Goal: Task Accomplishment & Management: Complete application form

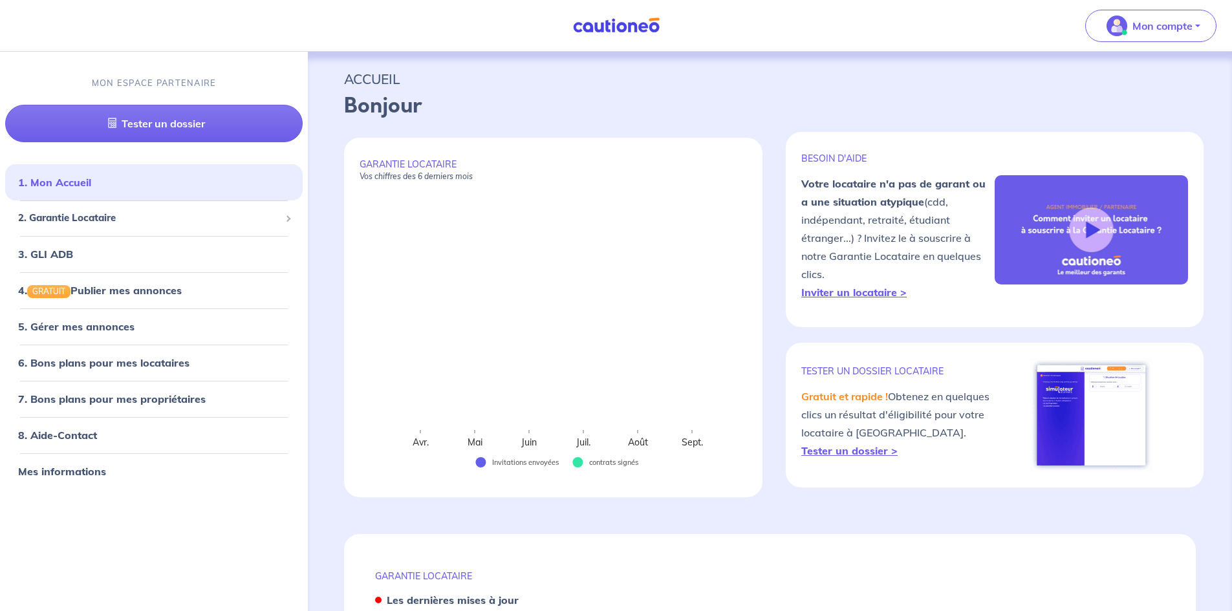
select select "FR"
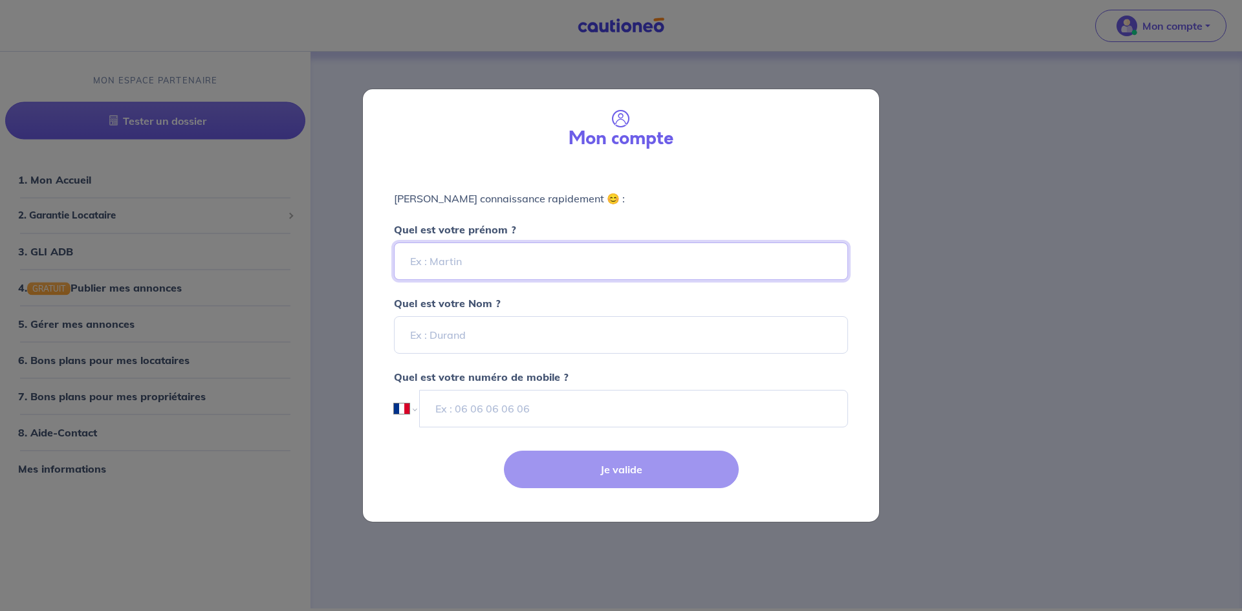
click at [463, 263] on input "Quel est votre prénom ?" at bounding box center [621, 262] width 454 height 38
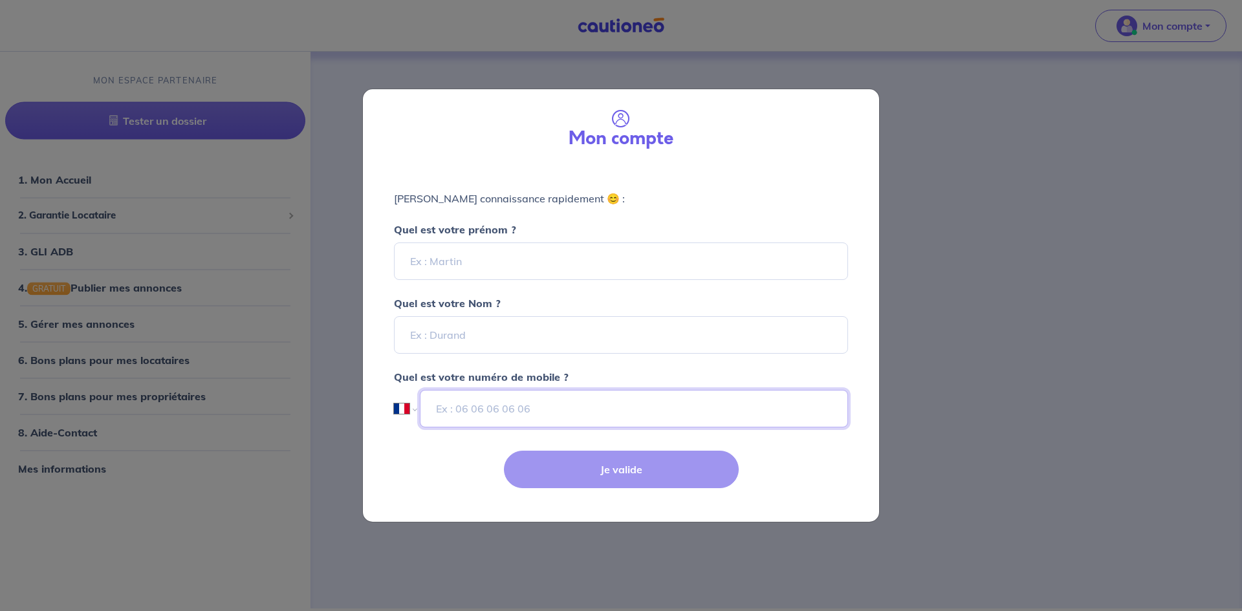
click at [738, 407] on input "tel" at bounding box center [634, 409] width 428 height 38
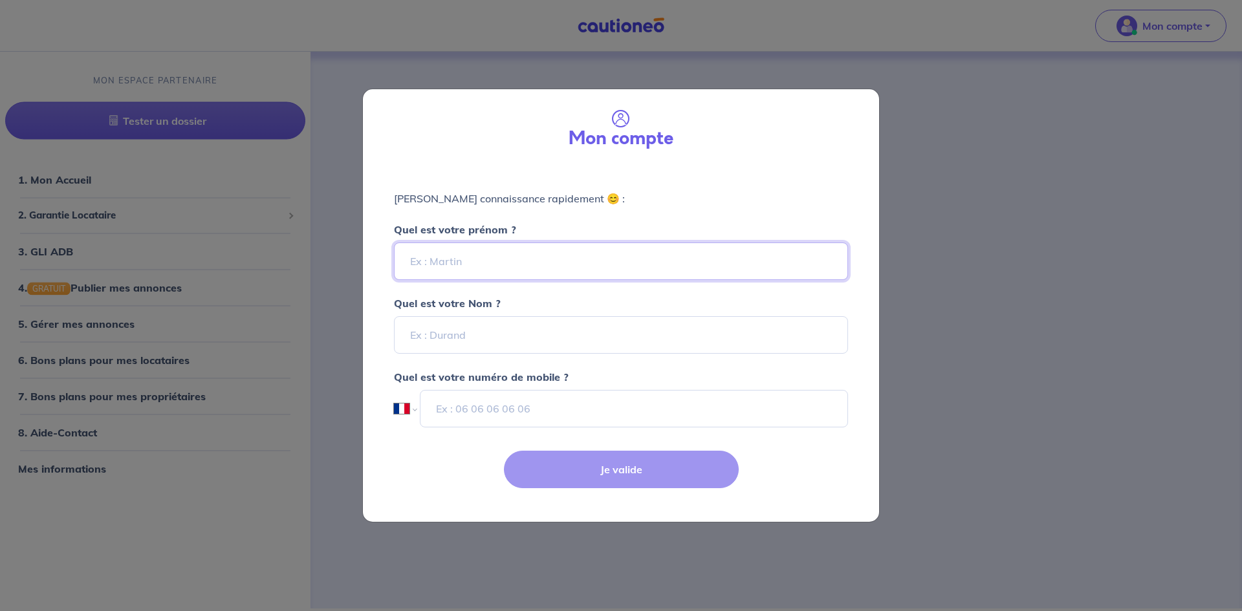
click at [492, 264] on input "Quel est votre prénom ?" at bounding box center [621, 262] width 454 height 38
click at [514, 263] on input "Quel est votre prénom ?" at bounding box center [621, 262] width 454 height 38
type input "Ulysse"
type input "MORTALI"
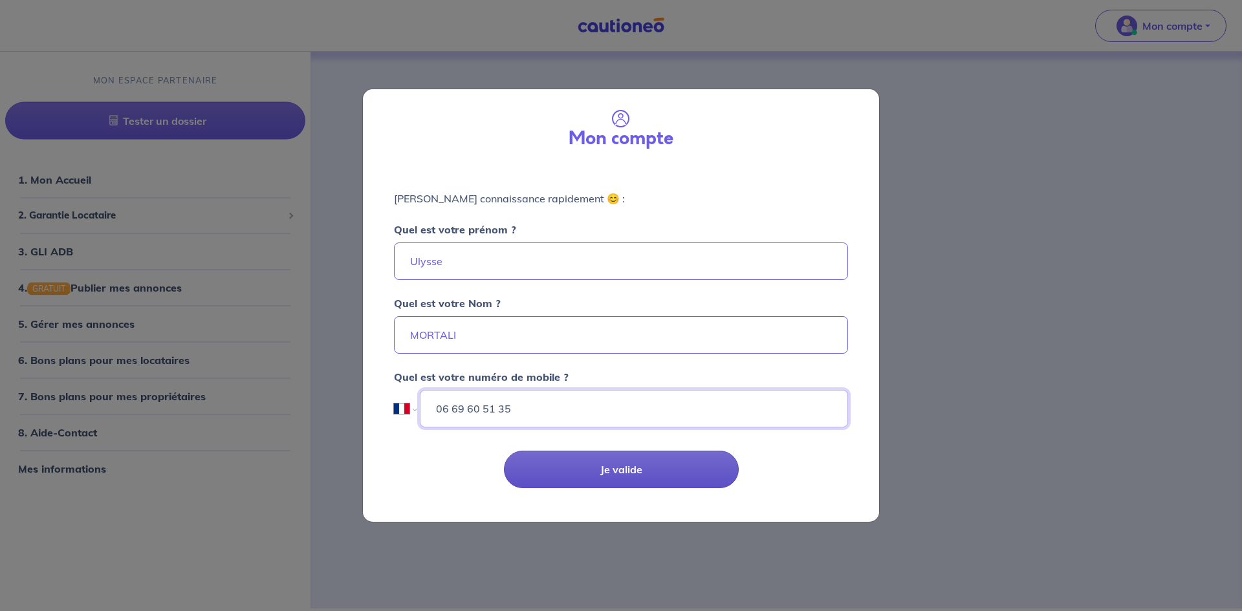
type input "06 69 60 51 35"
click at [572, 468] on button "Je valide" at bounding box center [621, 470] width 235 height 38
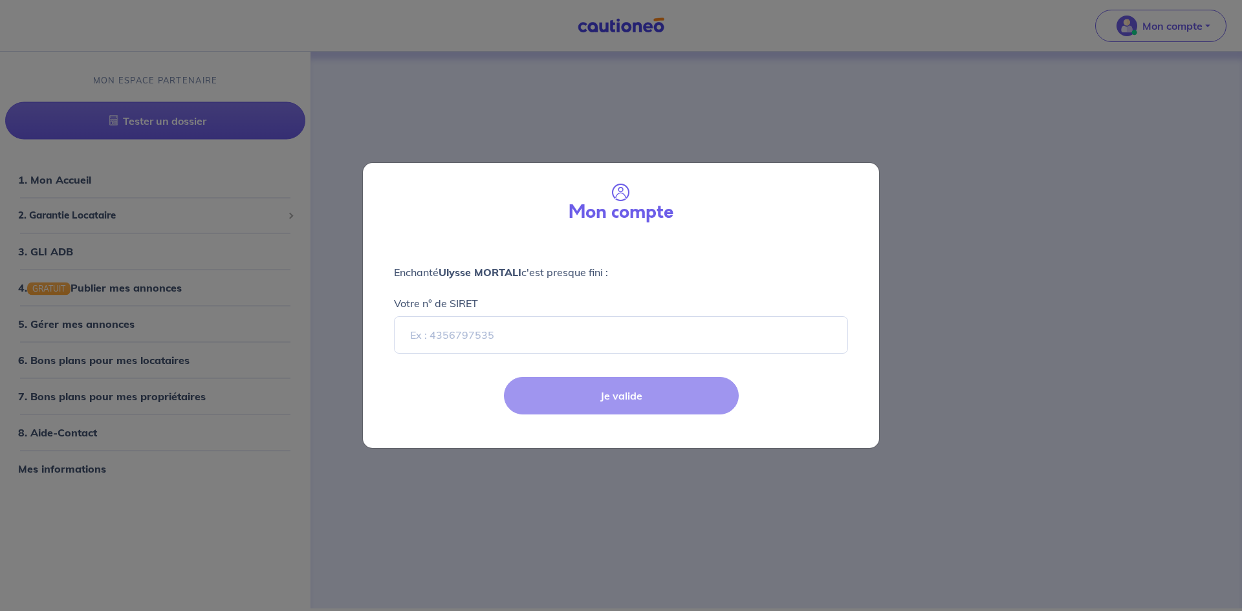
select select "FR"
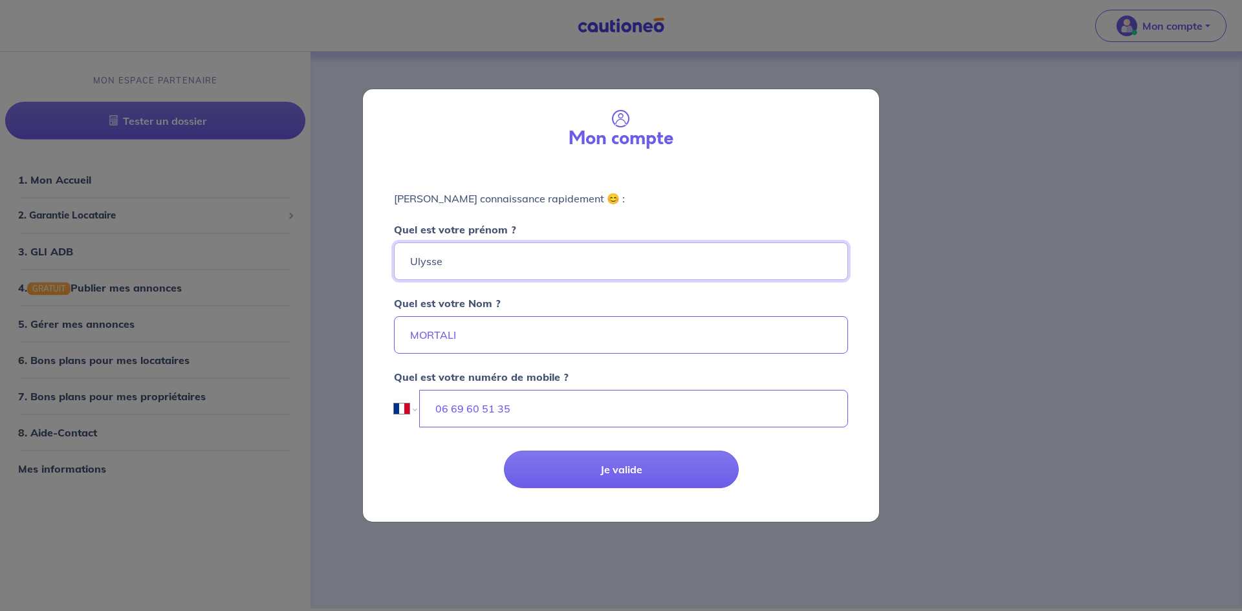
drag, startPoint x: 461, startPoint y: 263, endPoint x: 383, endPoint y: 259, distance: 78.3
click at [383, 259] on div "Faisons connaissance rapidement 😊 : Quel est votre prénom ? Ulysse Quel est vot…" at bounding box center [621, 301] width 516 height 273
type input "VALEURS CONSEILS"
drag, startPoint x: 534, startPoint y: 334, endPoint x: 277, endPoint y: 329, distance: 256.9
click at [277, 329] on div "Mon compte Faisons connaissance rapidement 😊 : Quel est votre prénom ? VALEURS …" at bounding box center [621, 305] width 1242 height 611
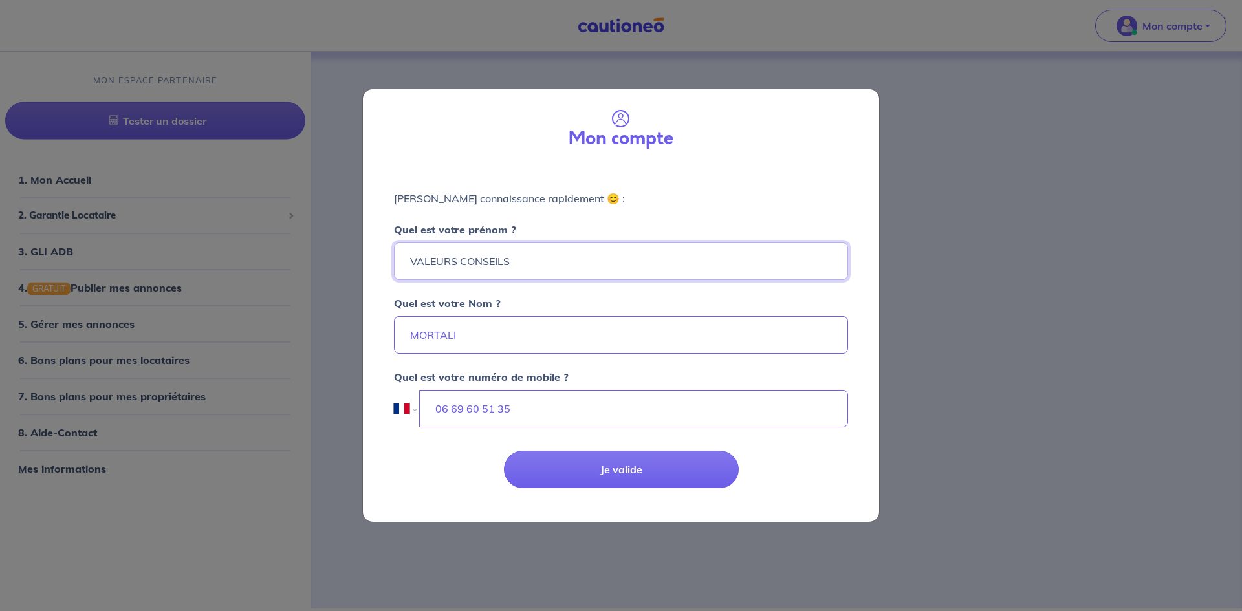
drag, startPoint x: 524, startPoint y: 261, endPoint x: 320, endPoint y: 274, distance: 204.2
click at [320, 274] on div "Mon compte Faisons connaissance rapidement 😊 : Quel est votre prénom ? VALEURS …" at bounding box center [621, 305] width 1242 height 611
drag, startPoint x: 490, startPoint y: 343, endPoint x: 364, endPoint y: 349, distance: 126.3
click at [364, 349] on div "Faisons connaissance rapidement 😊 : Quel est votre prénom ? VALEURS CONSEILS Qu…" at bounding box center [621, 301] width 516 height 273
paste input "VALEURS CONSEILS"
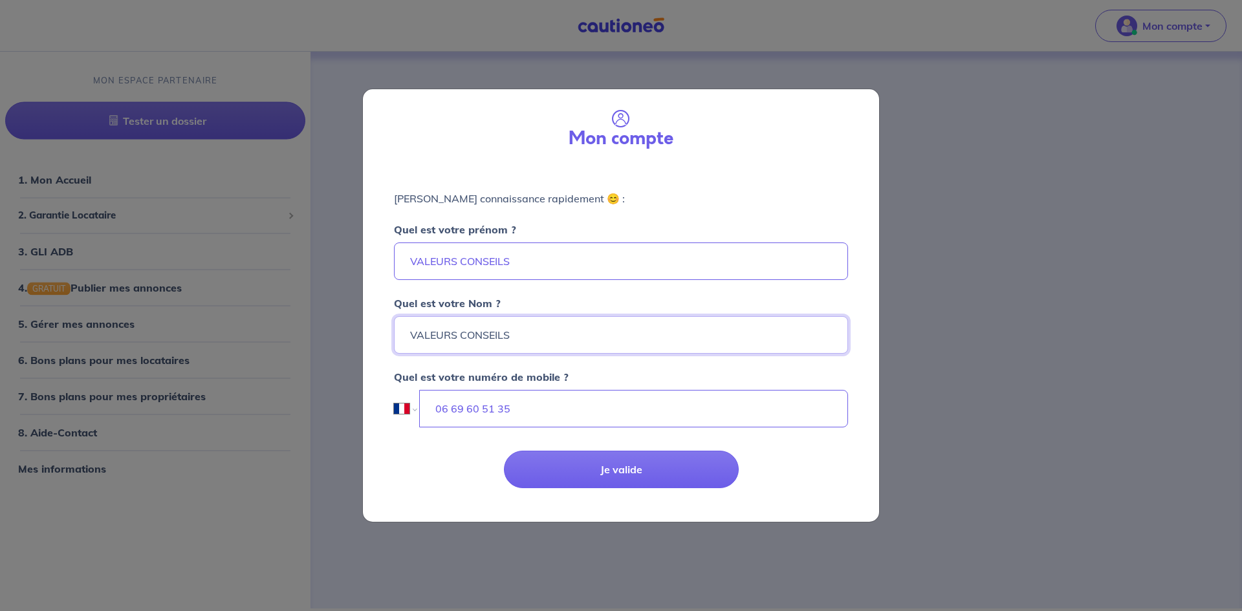
type input "VALEURS CONSEILS"
drag, startPoint x: 565, startPoint y: 261, endPoint x: 286, endPoint y: 281, distance: 280.1
click at [286, 281] on div "Mon compte Faisons connaissance rapidement 😊 : Quel est votre prénom ? VALEURS …" at bounding box center [621, 305] width 1242 height 611
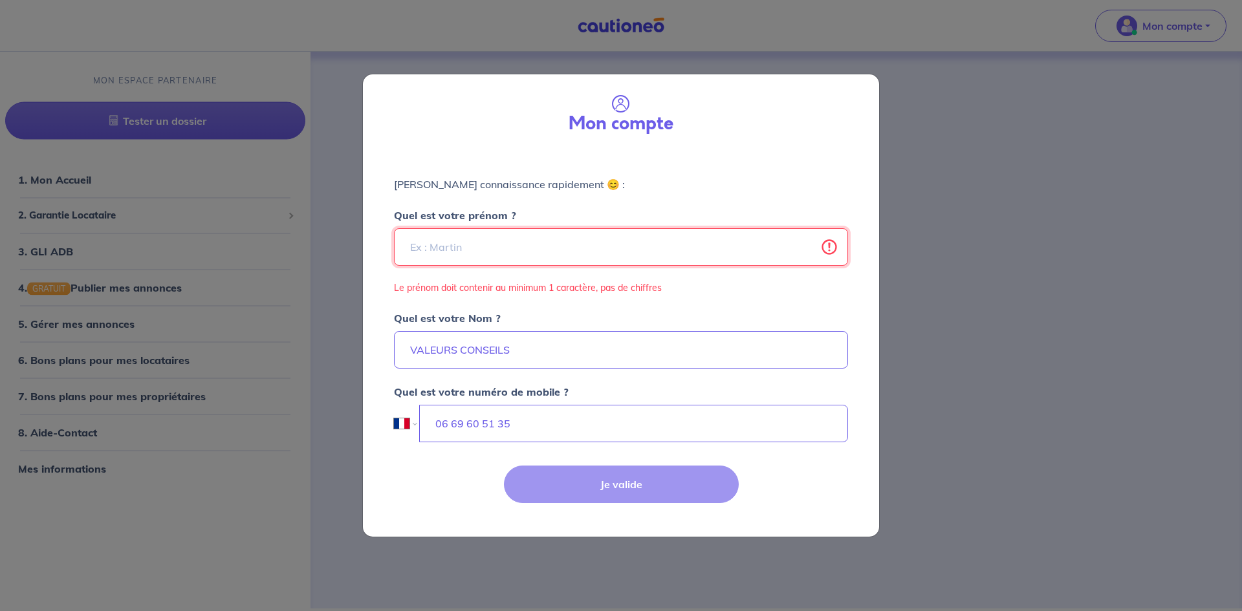
paste input "VALEURS CONSEILS"
type input "VALEURS CONSEILS"
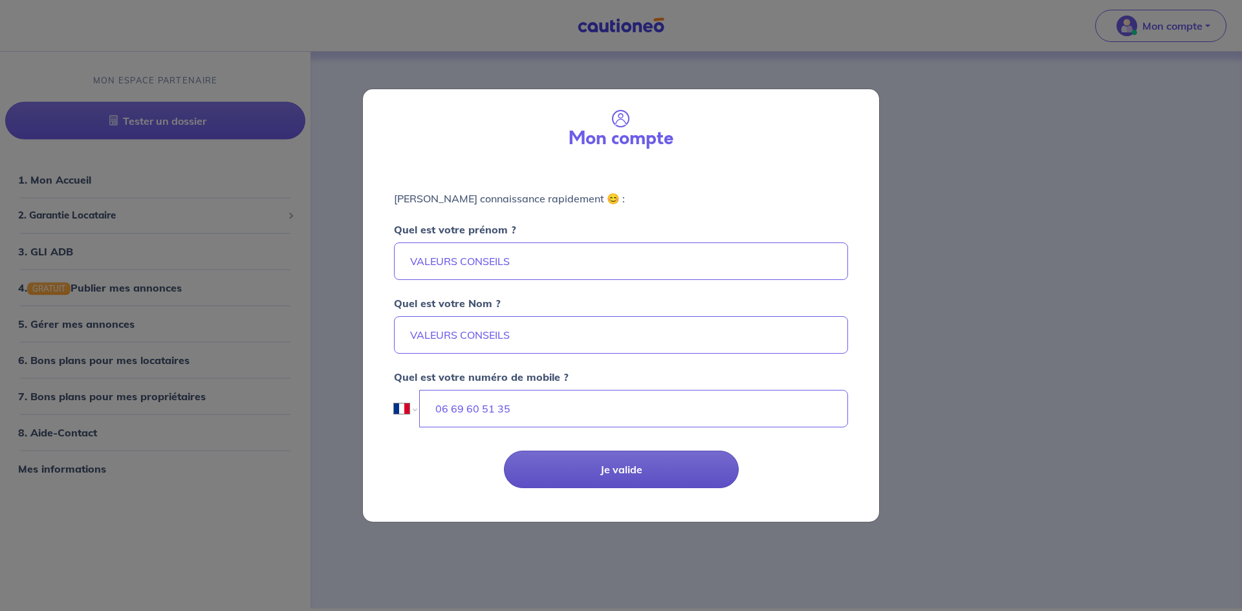
click at [585, 472] on button "Je valide" at bounding box center [621, 470] width 235 height 38
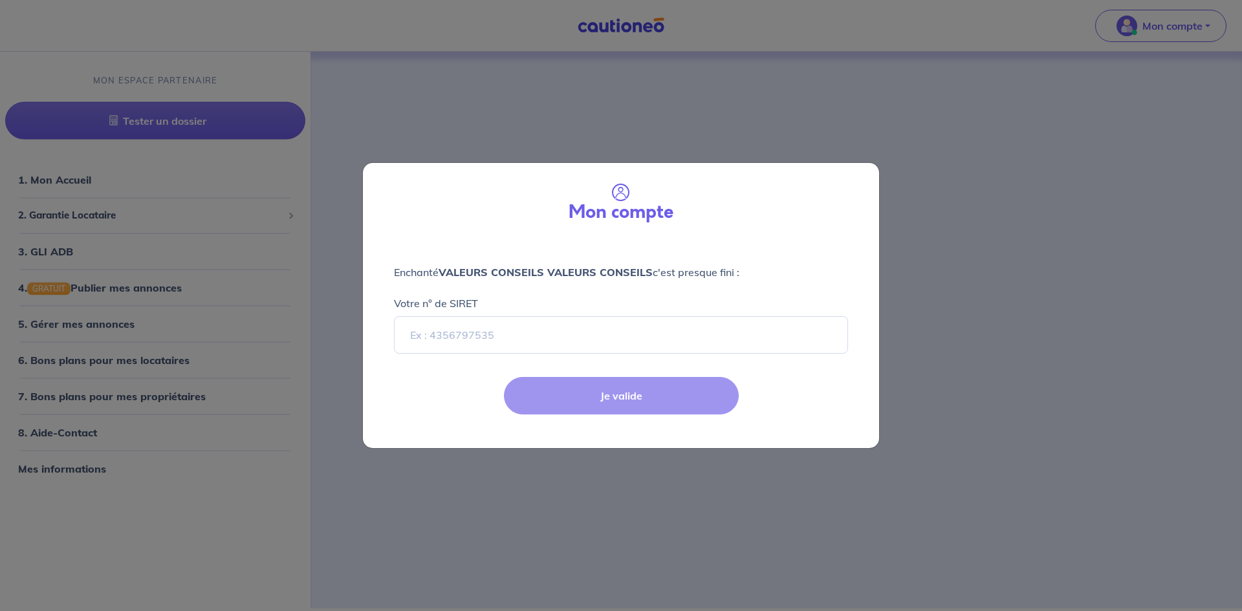
select select "FR"
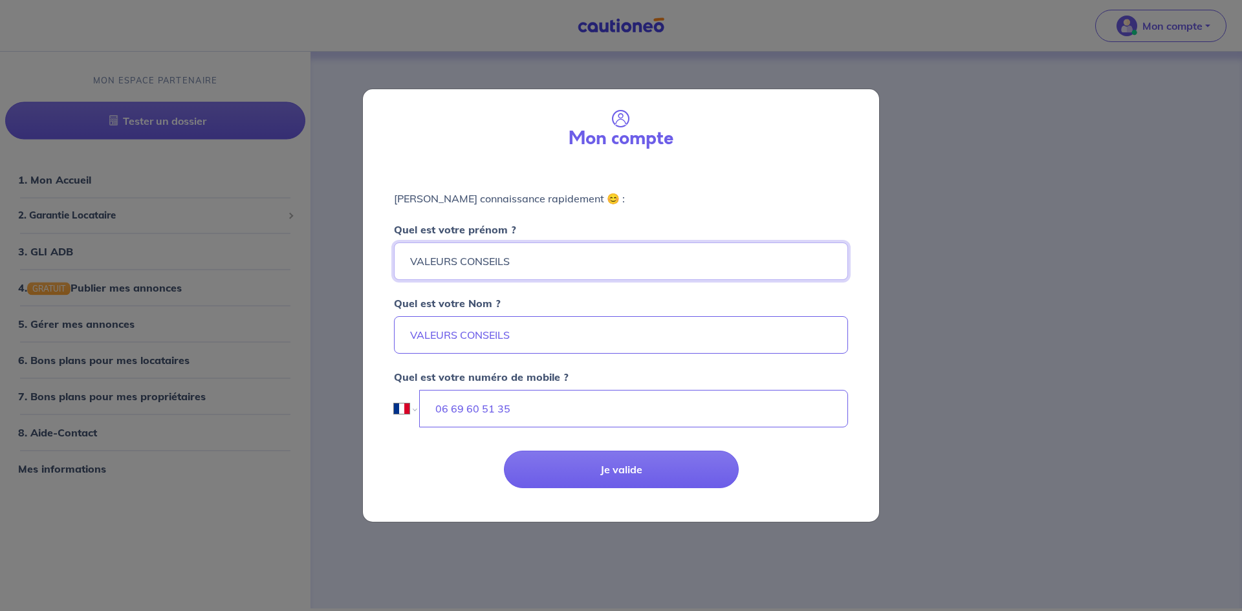
drag, startPoint x: 527, startPoint y: 263, endPoint x: 358, endPoint y: 265, distance: 169.5
click at [358, 265] on div "Mon compte Faisons connaissance rapidement 😊 : Quel est votre prénom ? VALEURS …" at bounding box center [621, 305] width 1242 height 611
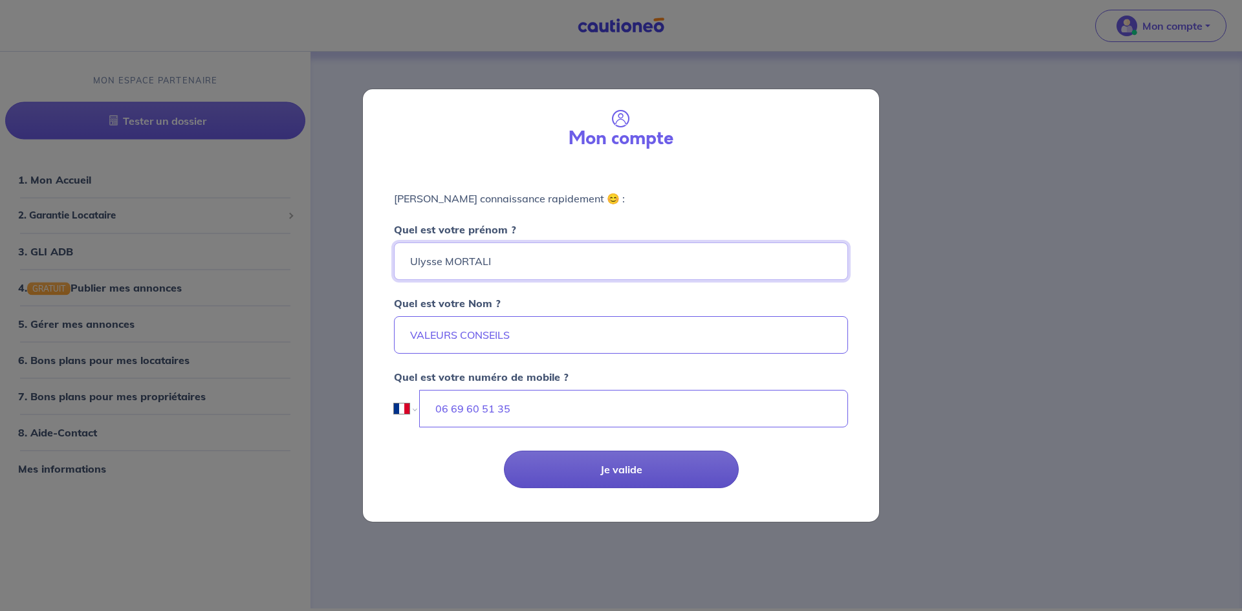
type input "Ulysse MORTALI"
click at [635, 475] on button "Je valide" at bounding box center [621, 470] width 235 height 38
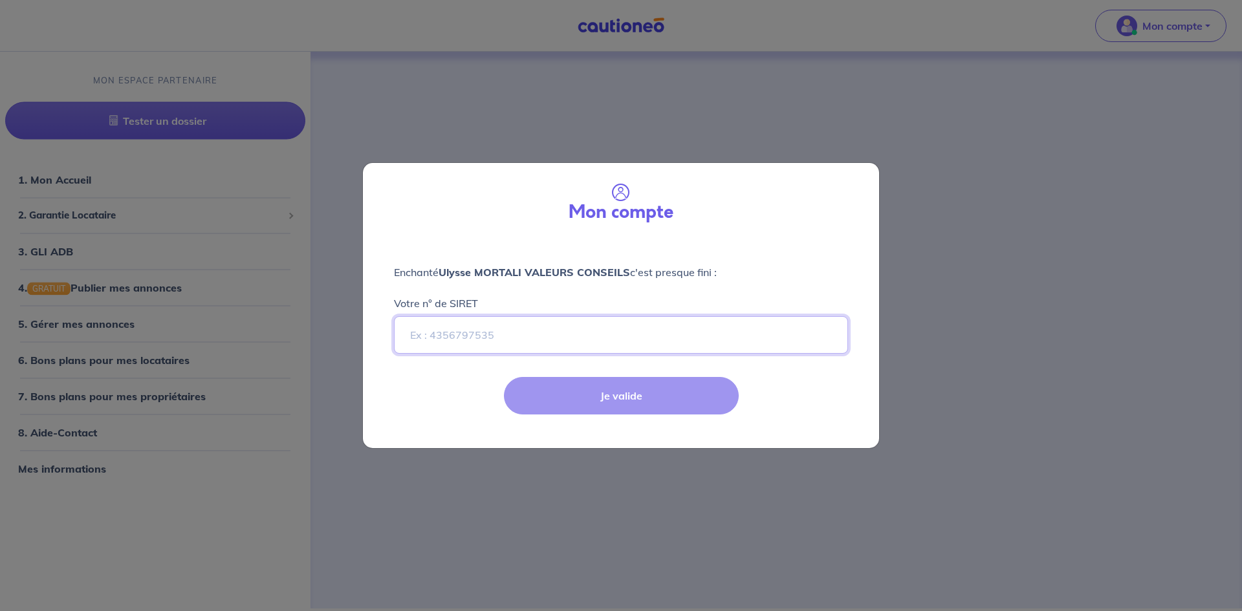
click at [520, 327] on input "Votre n° de SIRET" at bounding box center [621, 335] width 454 height 38
select select "FR"
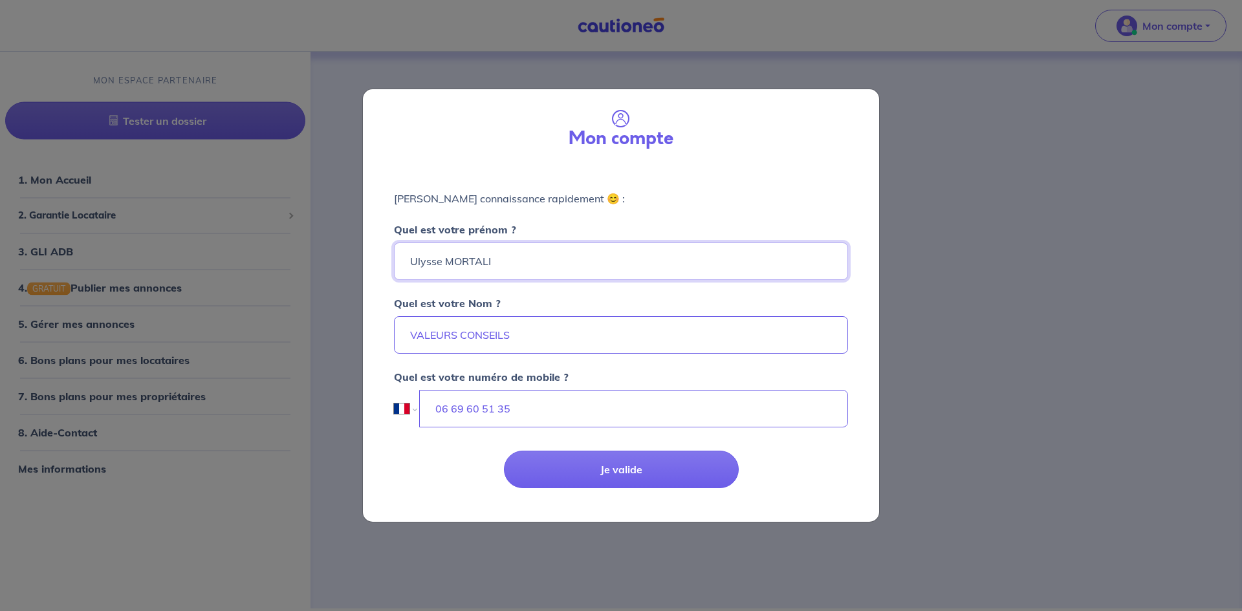
drag, startPoint x: 519, startPoint y: 256, endPoint x: 301, endPoint y: 266, distance: 218.2
click at [301, 266] on div "Mon compte Faisons connaissance rapidement 😊 : Quel est votre prénom ? Ulysse M…" at bounding box center [621, 305] width 1242 height 611
type input "CENTURY"
click at [410, 331] on input "VALEURS CONSEILS" at bounding box center [621, 335] width 454 height 38
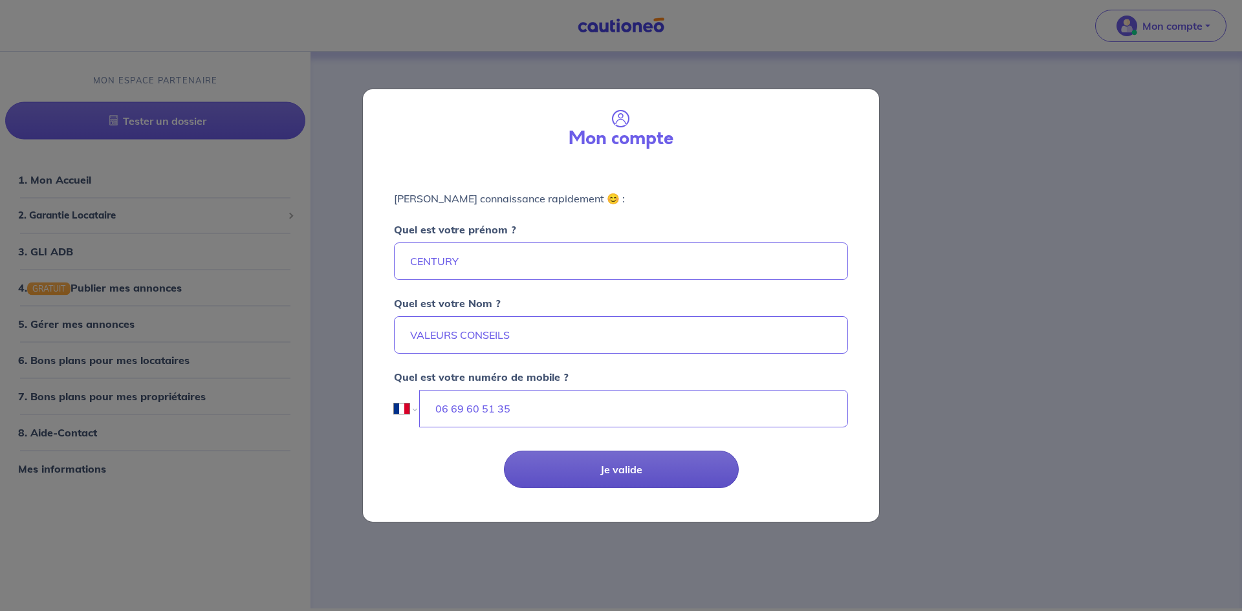
click at [641, 472] on button "Je valide" at bounding box center [621, 470] width 235 height 38
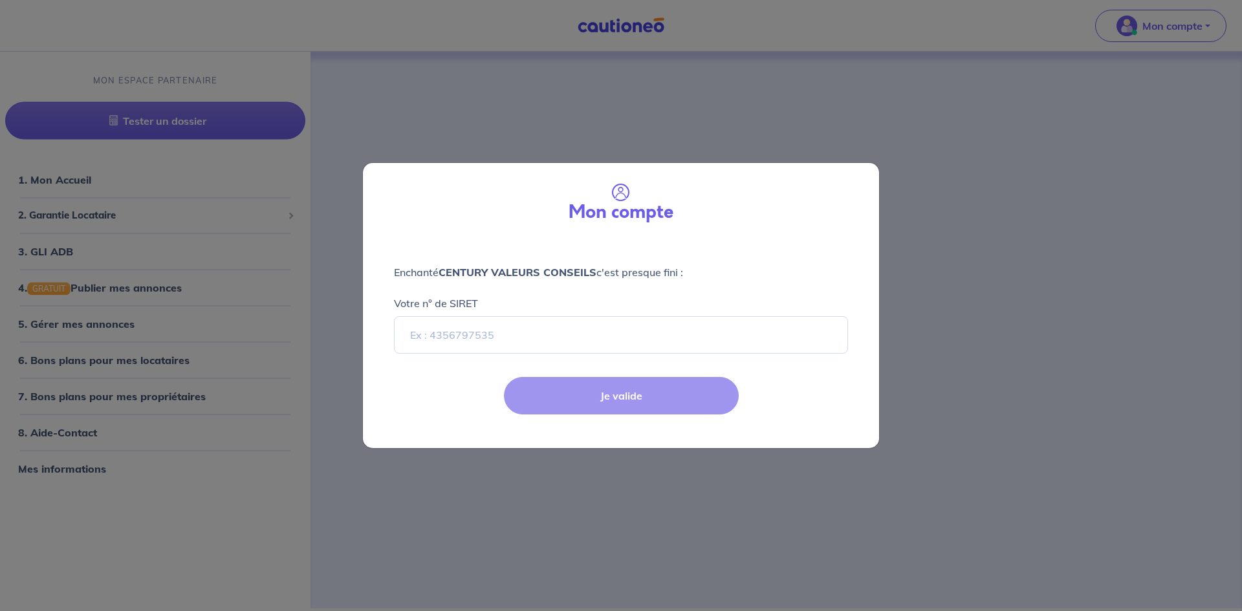
select select "FR"
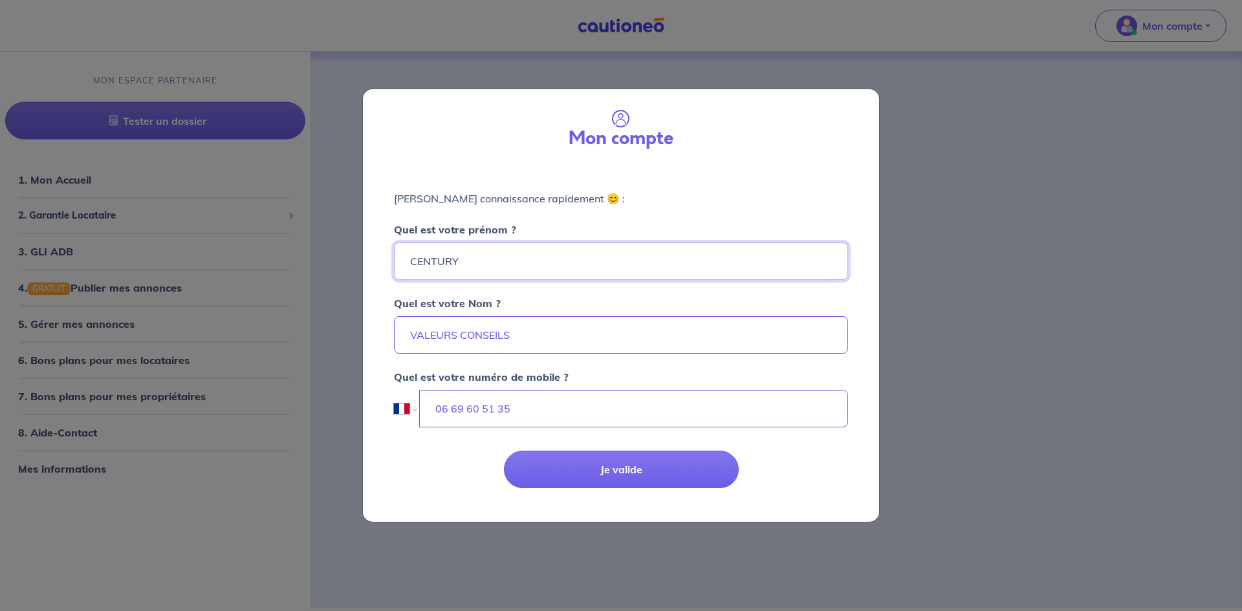
drag, startPoint x: 505, startPoint y: 254, endPoint x: 386, endPoint y: 278, distance: 121.5
click at [386, 278] on div "Faisons connaissance rapidement 😊 : Quel est votre prénom ? CENTURY Quel est vo…" at bounding box center [621, 301] width 516 height 273
type input "MAELYA GESTION"
click at [411, 338] on input "VALEURS CONSEILS" at bounding box center [621, 335] width 454 height 38
type input "CENTURY VALEURS CONSEILS"
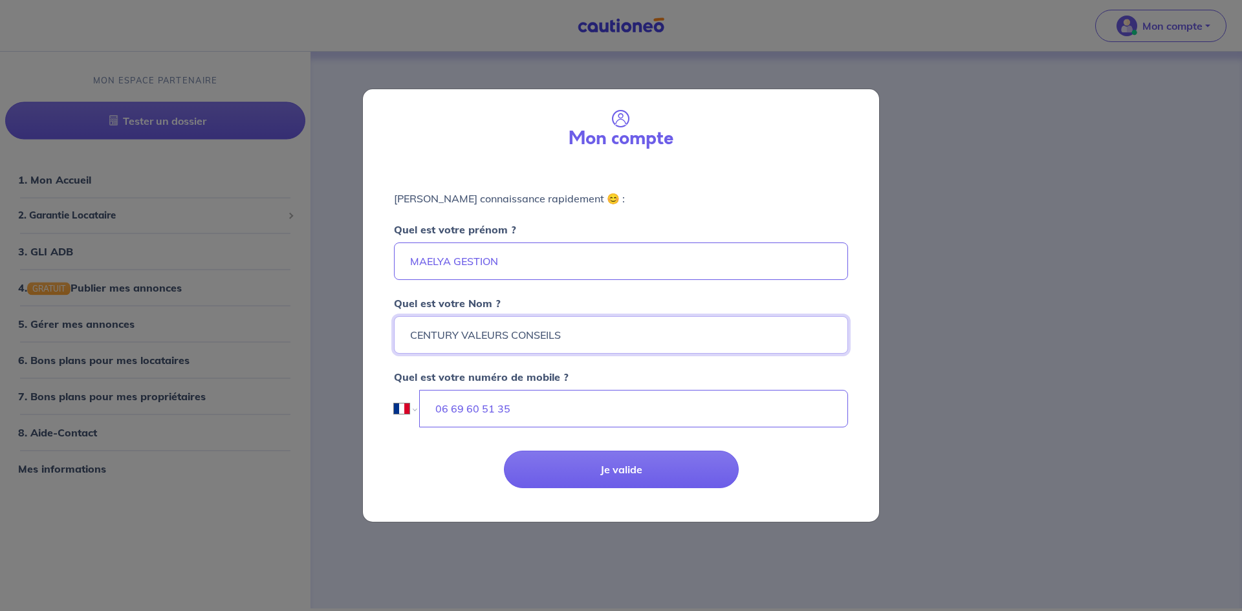
drag, startPoint x: 587, startPoint y: 342, endPoint x: 329, endPoint y: 345, distance: 258.1
click at [329, 345] on div "Mon compte Faisons connaissance rapidement 😊 : Quel est votre prénom ? MAELYA G…" at bounding box center [621, 305] width 1242 height 611
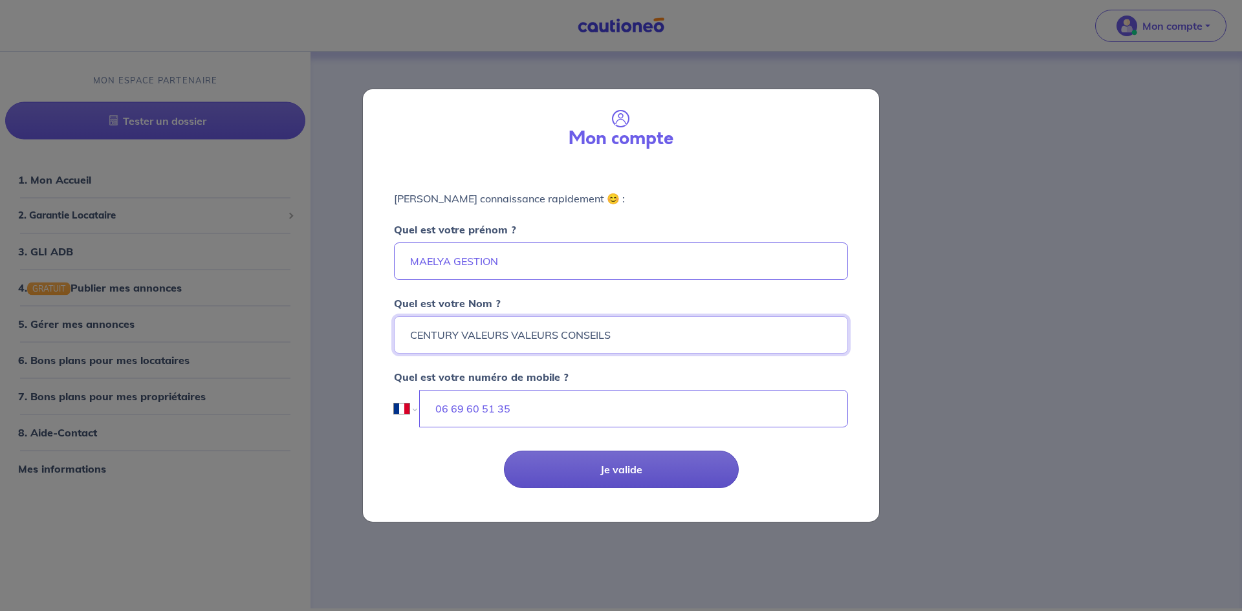
type input "CENTURY VALEURS VALEURS CONSEILS"
click at [602, 468] on button "Je valide" at bounding box center [621, 470] width 235 height 38
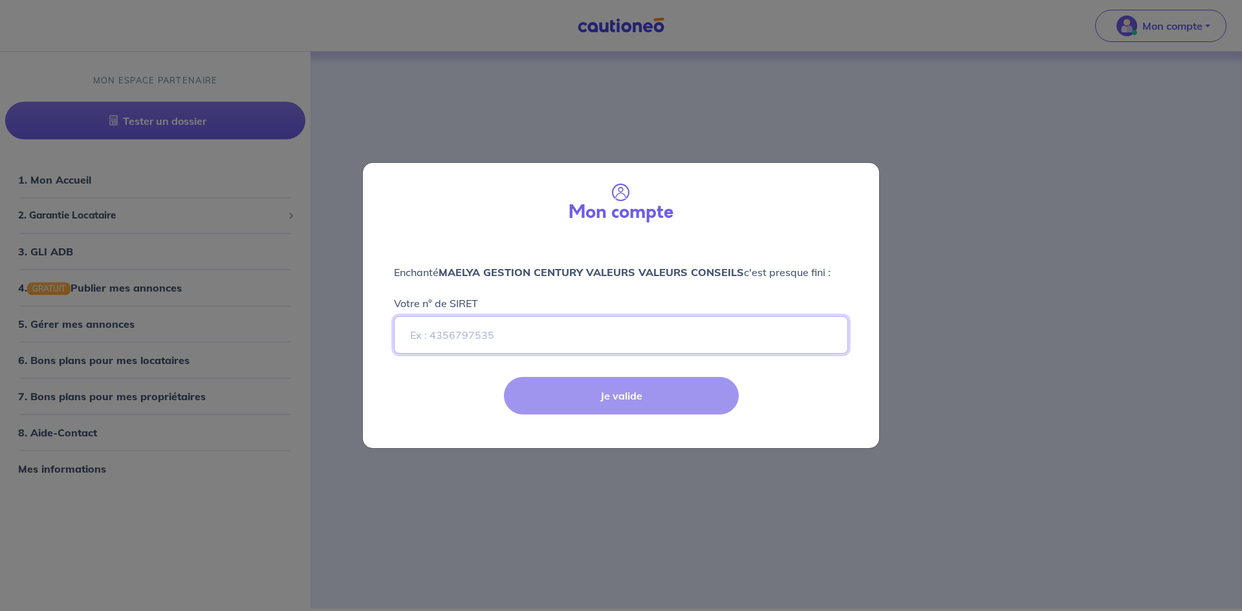
click at [523, 340] on input "Votre n° de SIRET" at bounding box center [621, 335] width 454 height 38
paste input "79123710000023"
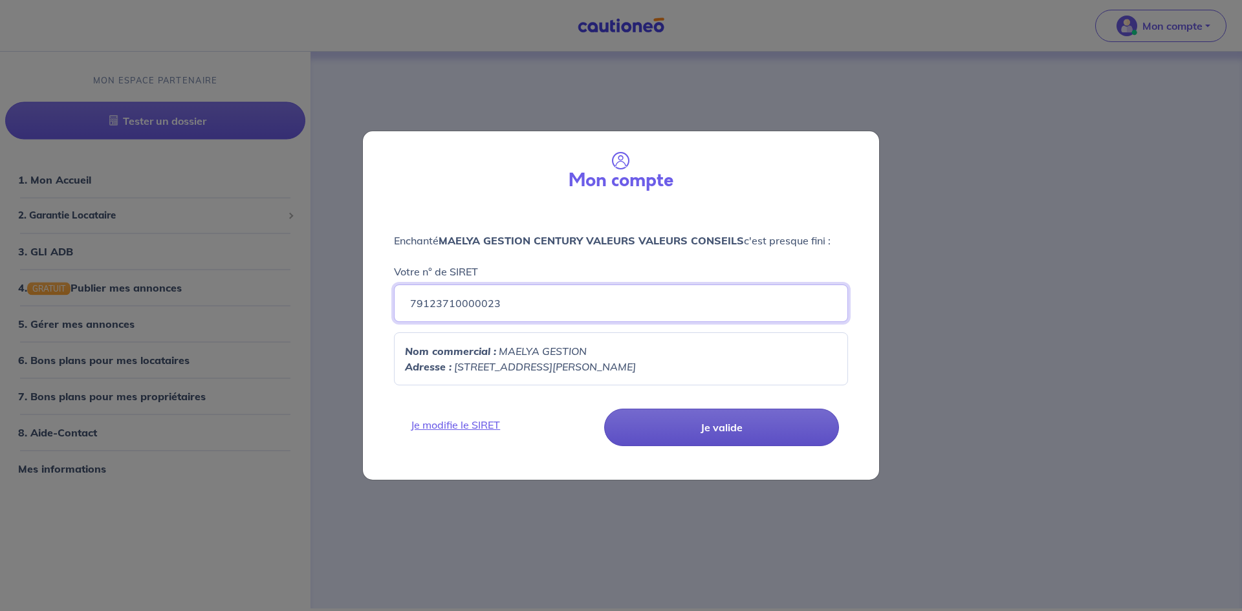
type input "79123710000023"
click at [686, 428] on button "Je valide" at bounding box center [721, 428] width 235 height 38
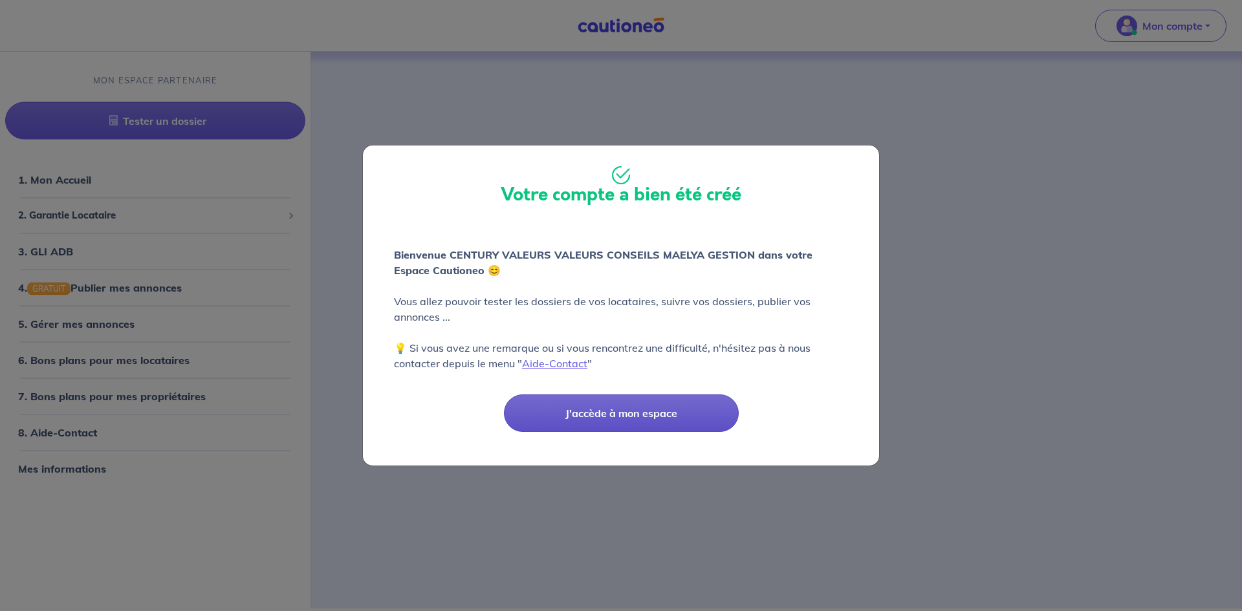
click at [626, 415] on button "J'accède à mon espace" at bounding box center [621, 414] width 235 height 38
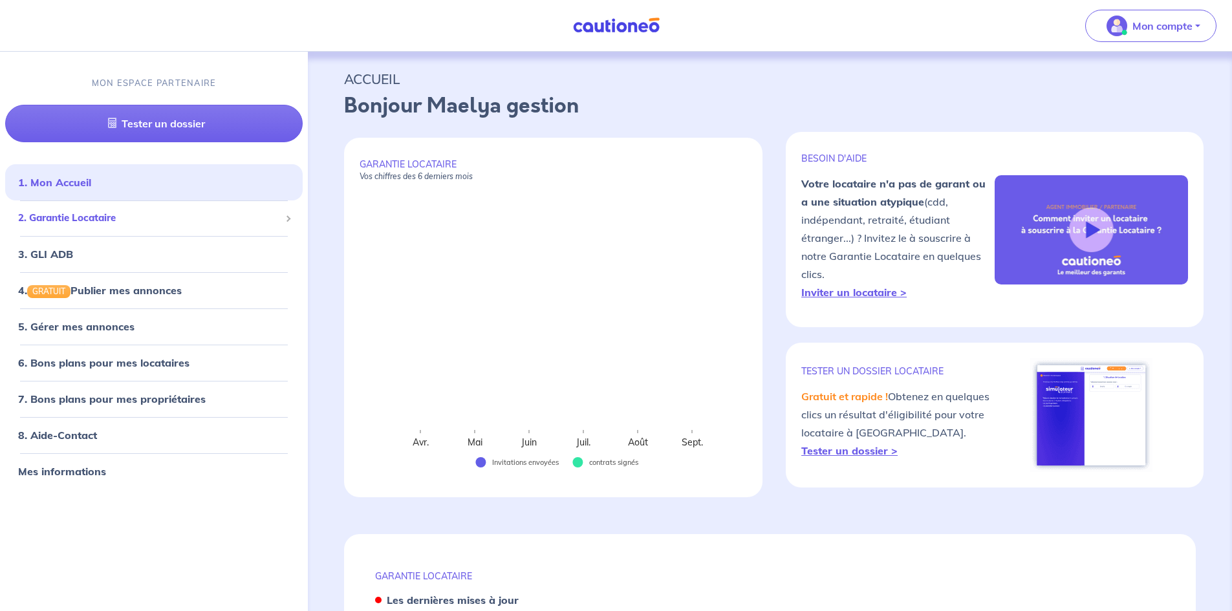
click at [98, 224] on span "2. Garantie Locataire" at bounding box center [149, 218] width 262 height 15
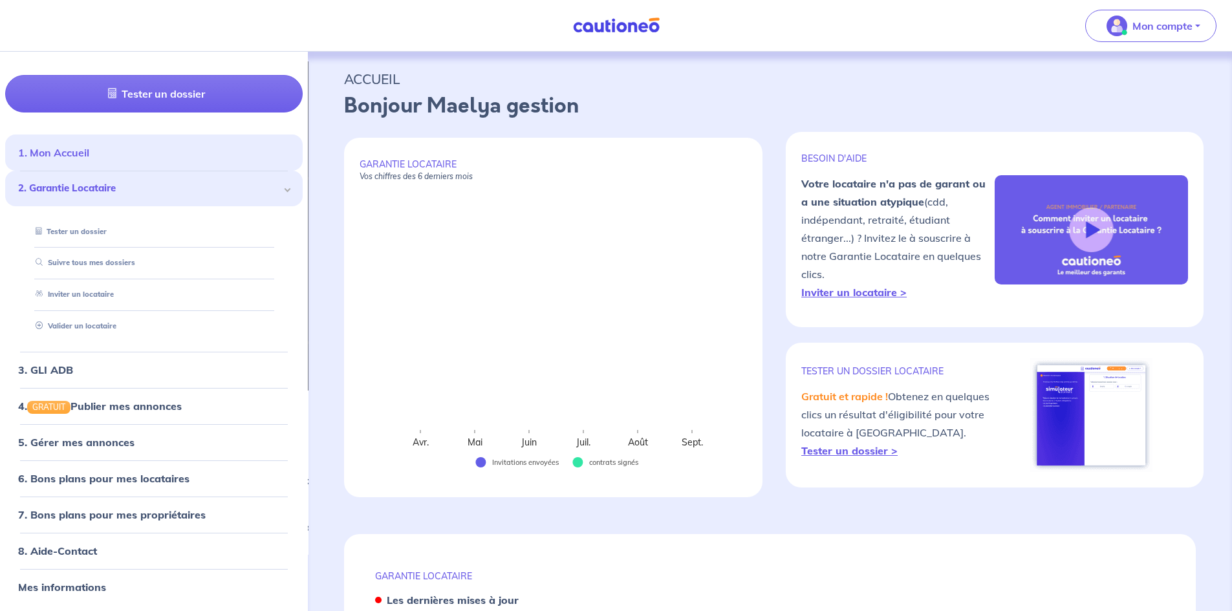
click at [80, 146] on link "1. Mon Accueil" at bounding box center [53, 152] width 71 height 13
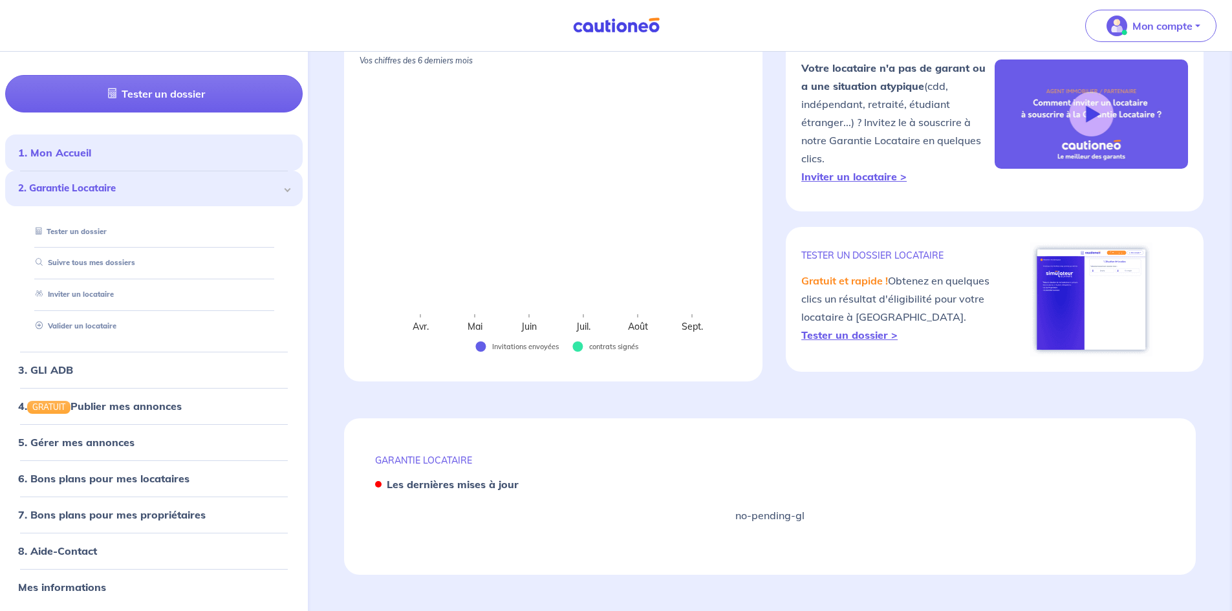
scroll to position [54, 0]
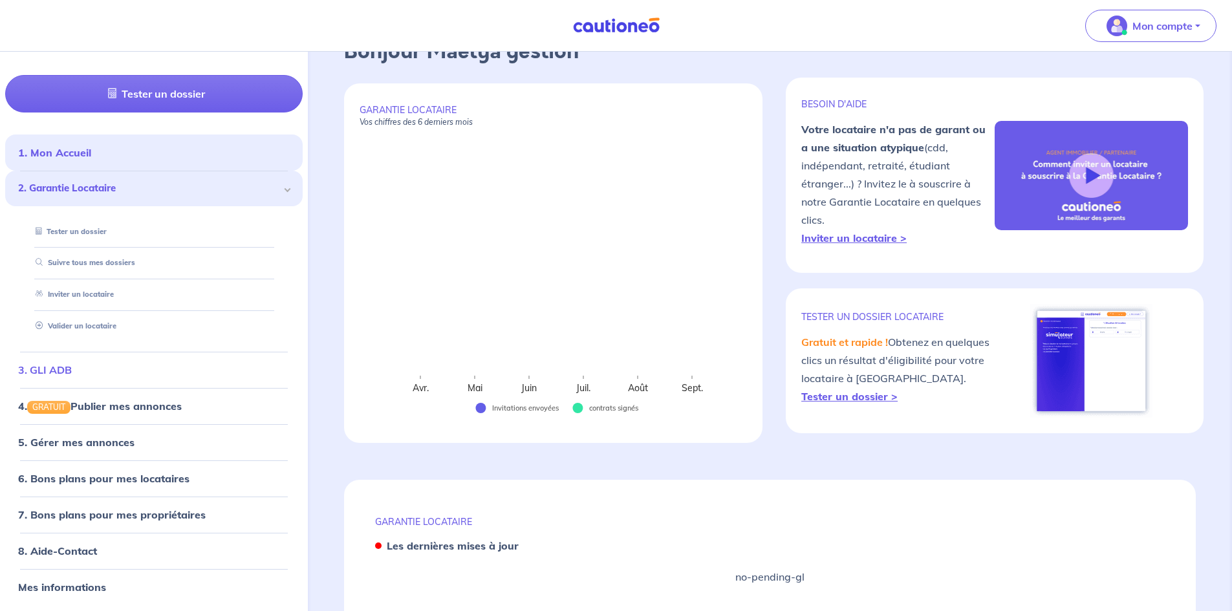
click at [58, 375] on link "3. GLI ADB" at bounding box center [45, 369] width 54 height 13
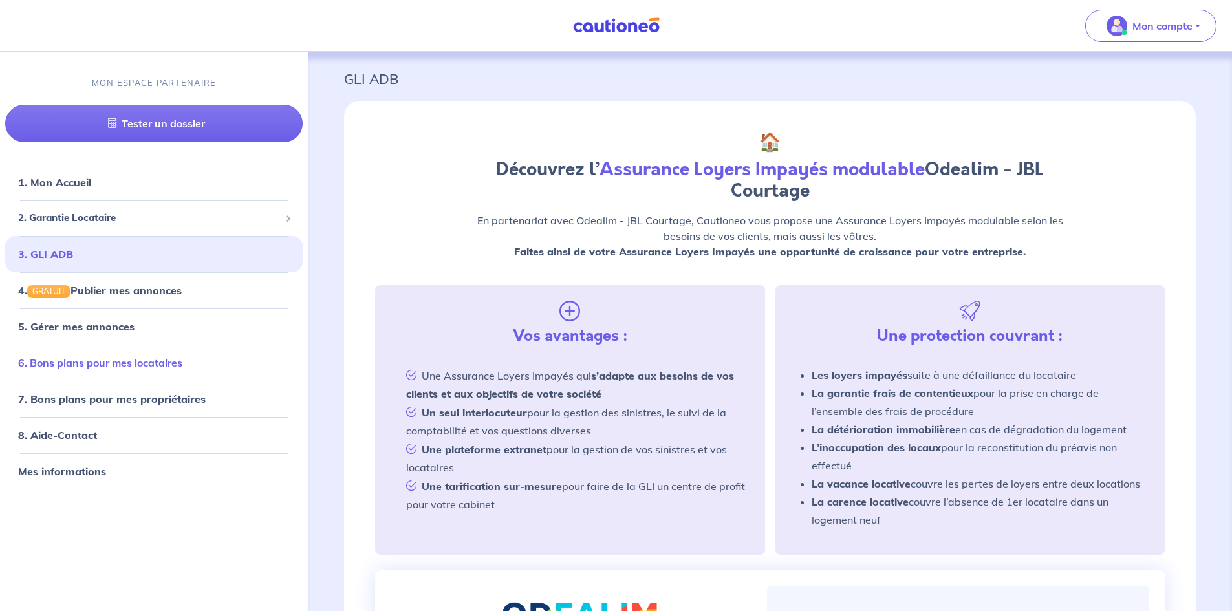
click at [103, 364] on link "6. Bons plans pour mes locataires" at bounding box center [100, 362] width 164 height 13
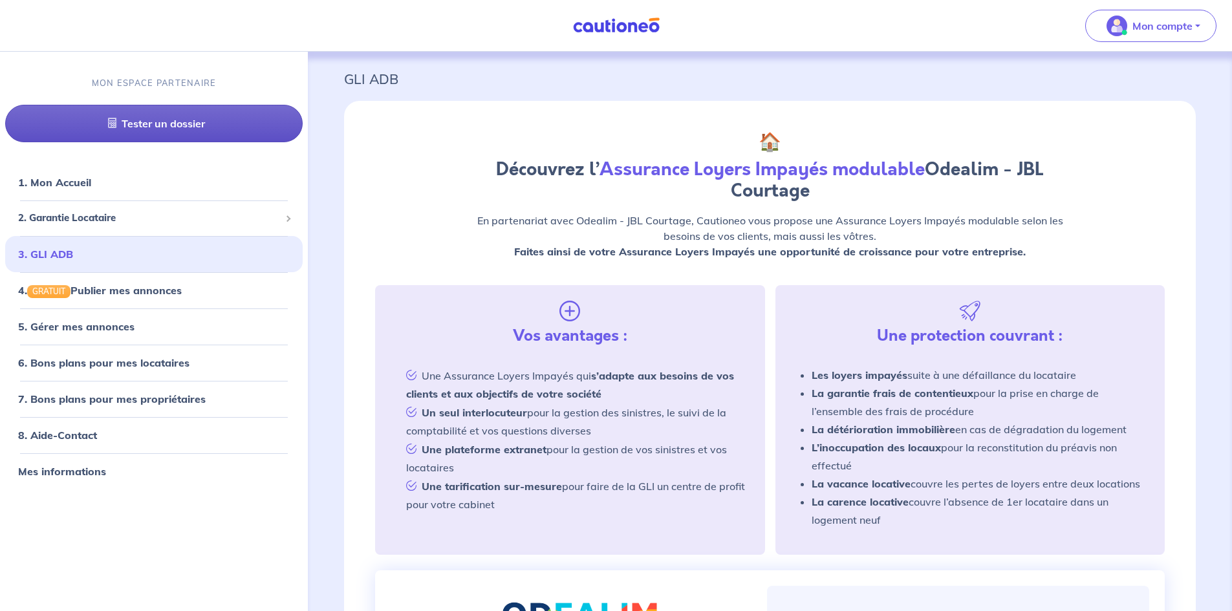
click at [170, 131] on link "Tester un dossier" at bounding box center [154, 124] width 298 height 38
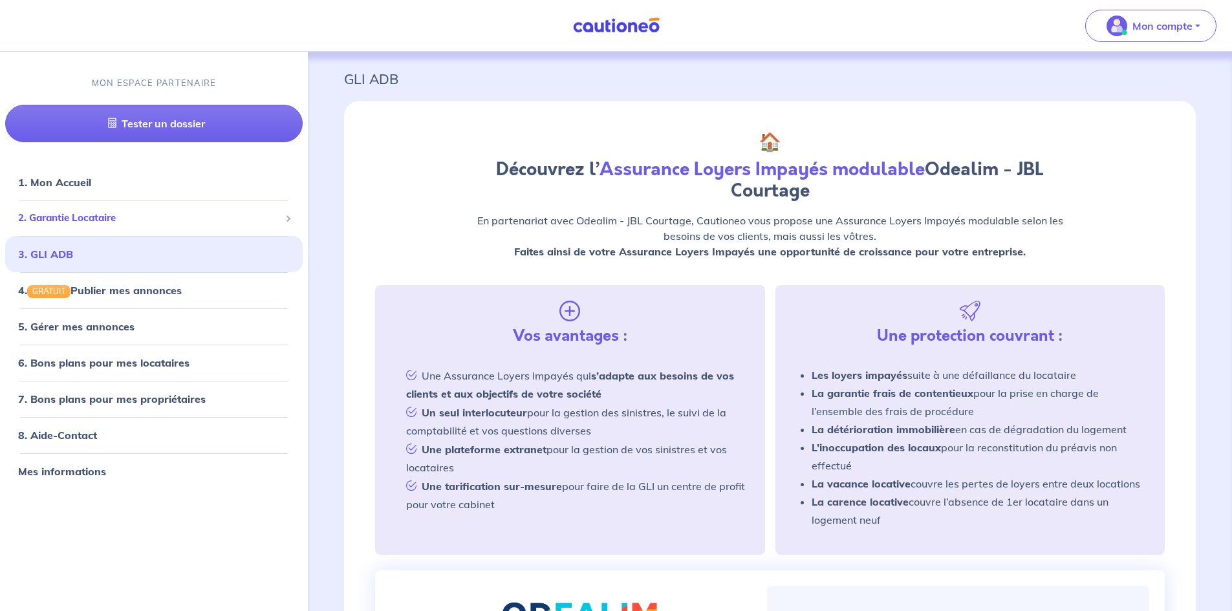
click at [93, 216] on span "2. Garantie Locataire" at bounding box center [149, 218] width 262 height 15
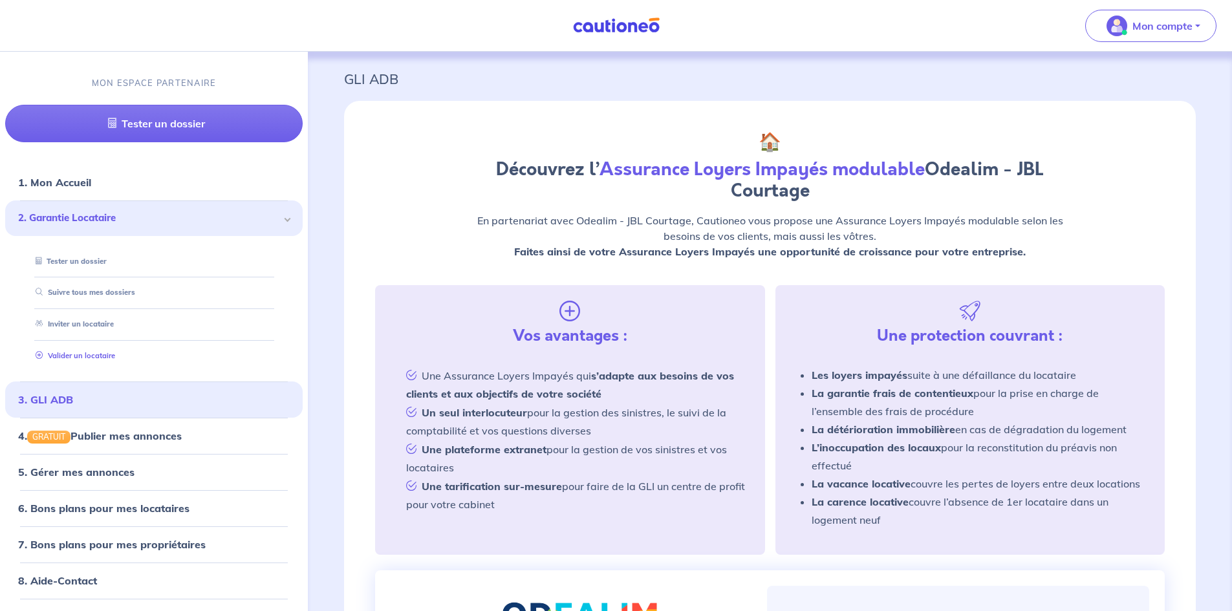
click at [90, 360] on link "Valider un locataire" at bounding box center [72, 355] width 85 height 9
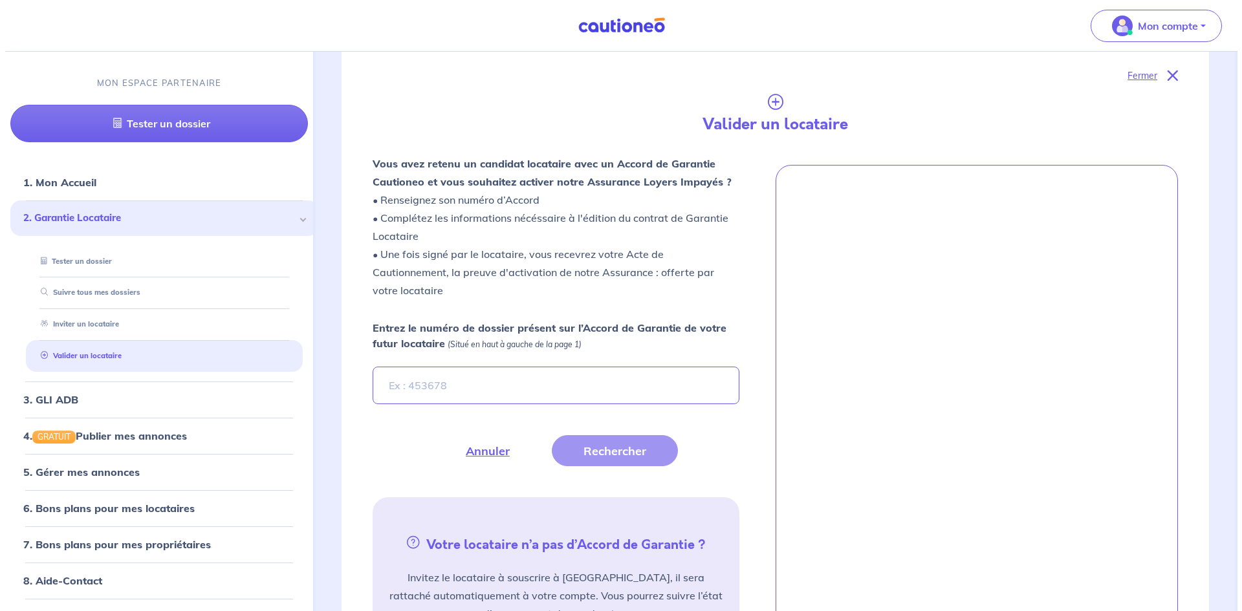
scroll to position [349, 0]
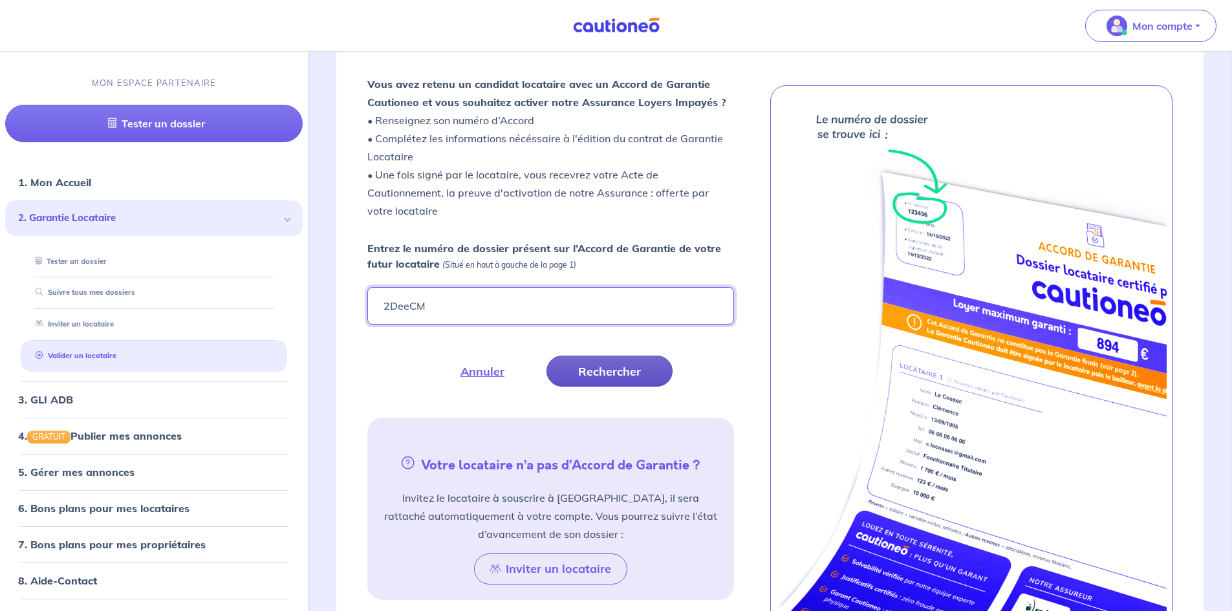
type input "2DeeCM"
click at [668, 376] on button "Rechercher" at bounding box center [610, 371] width 126 height 31
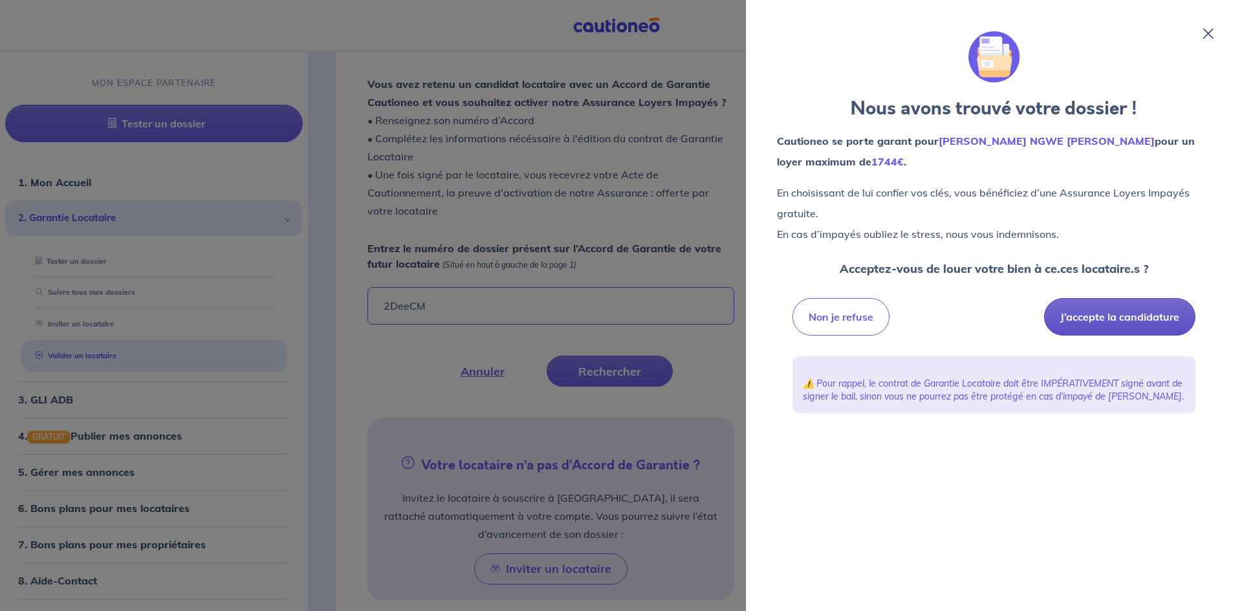
click at [1142, 318] on button "J’accepte la candidature" at bounding box center [1119, 317] width 151 height 38
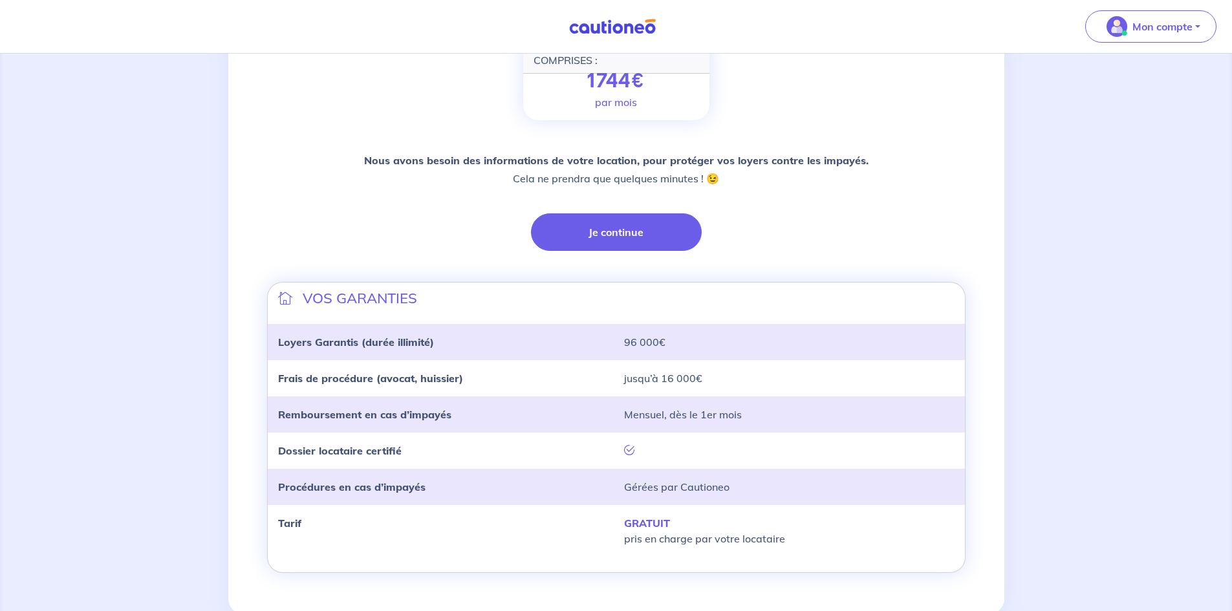
scroll to position [250, 0]
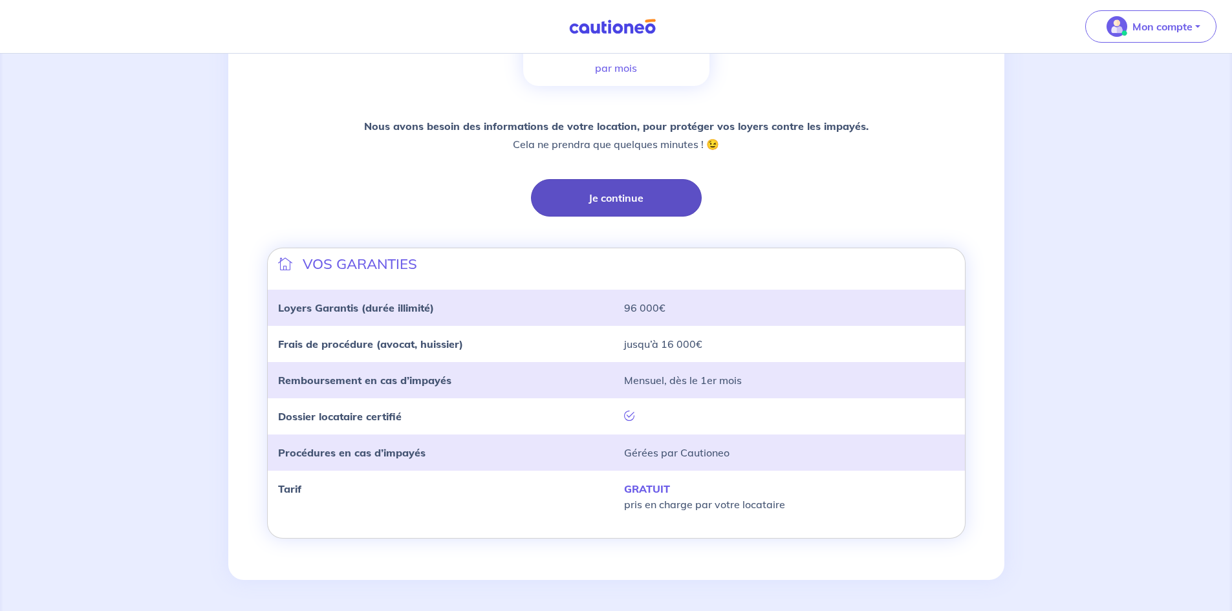
click at [647, 198] on button "Je continue" at bounding box center [616, 198] width 171 height 38
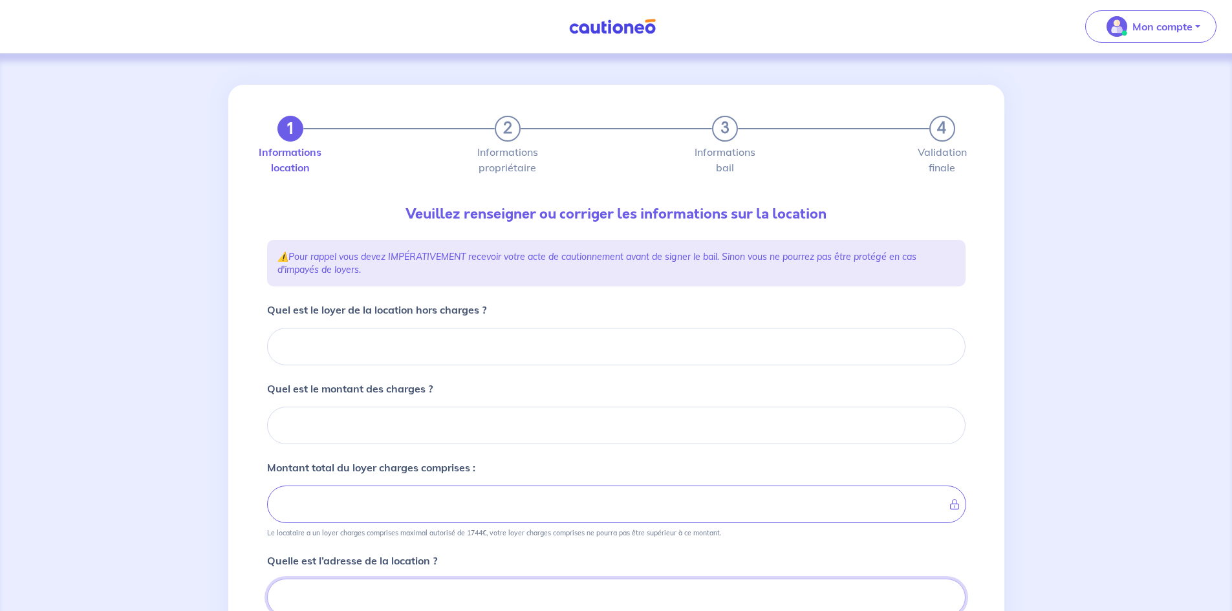
scroll to position [5, 0]
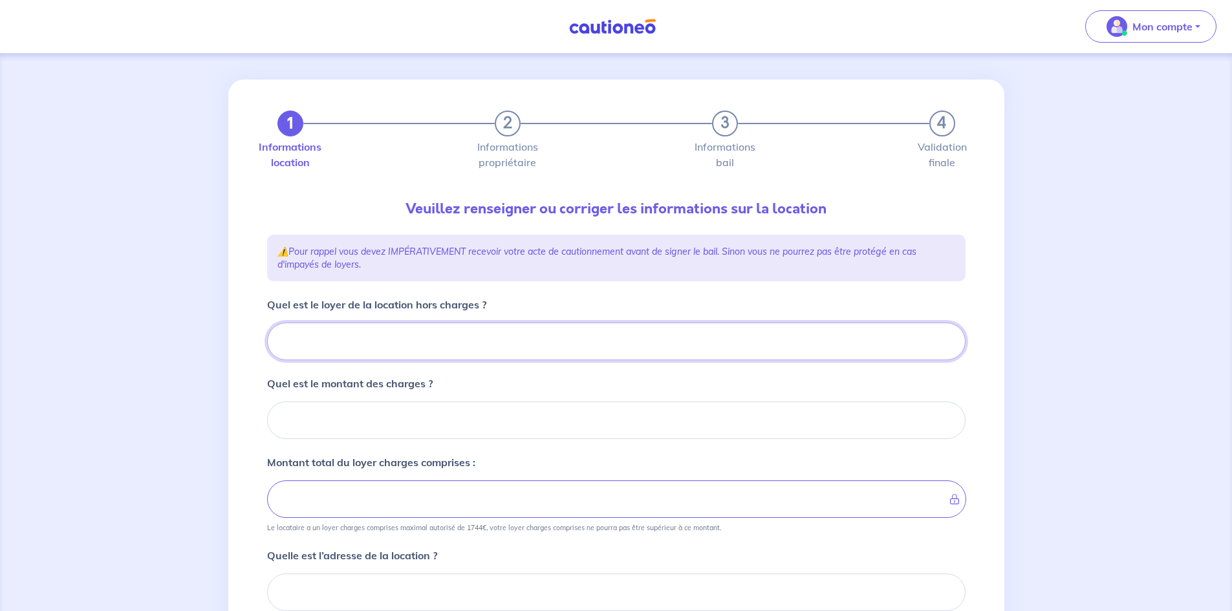
click at [376, 347] on input "Quel est le loyer de la location hors charges ?" at bounding box center [616, 342] width 699 height 38
type input "10"
type input "104"
type input "1042"
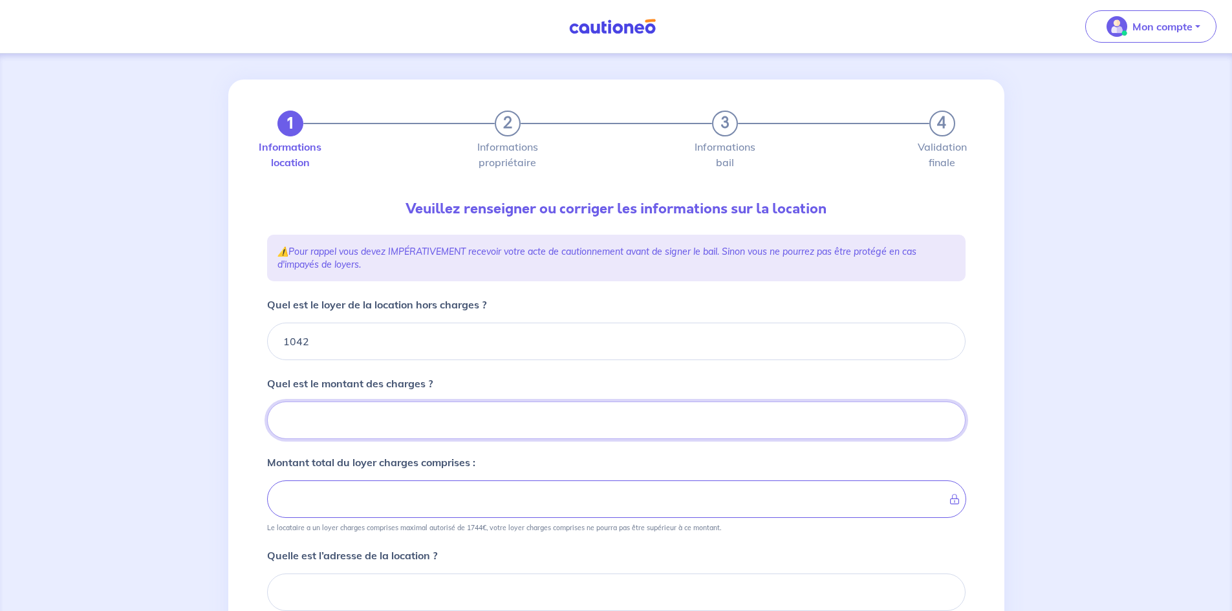
click at [361, 420] on input "Quel est le montant des charges ?" at bounding box center [616, 421] width 699 height 38
type input "24"
type input "1044"
type input "241"
type input "1283"
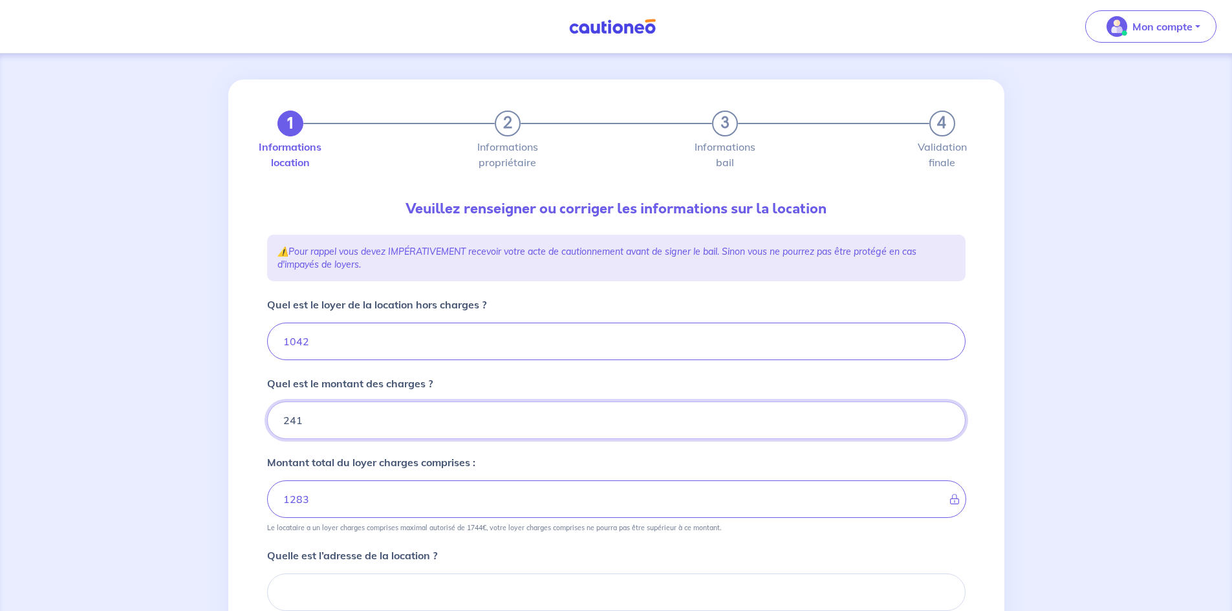
type input "241"
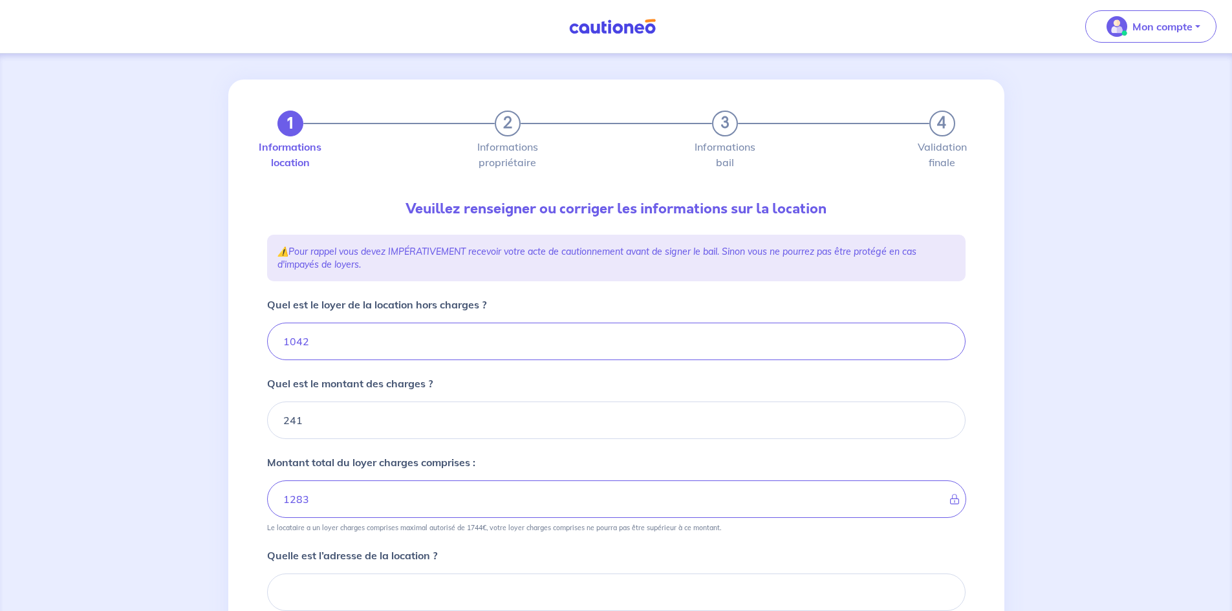
click at [1225, 257] on div "1 2 3 4 Informations location Informations propriétaire Informations bail Valid…" at bounding box center [616, 463] width 1232 height 828
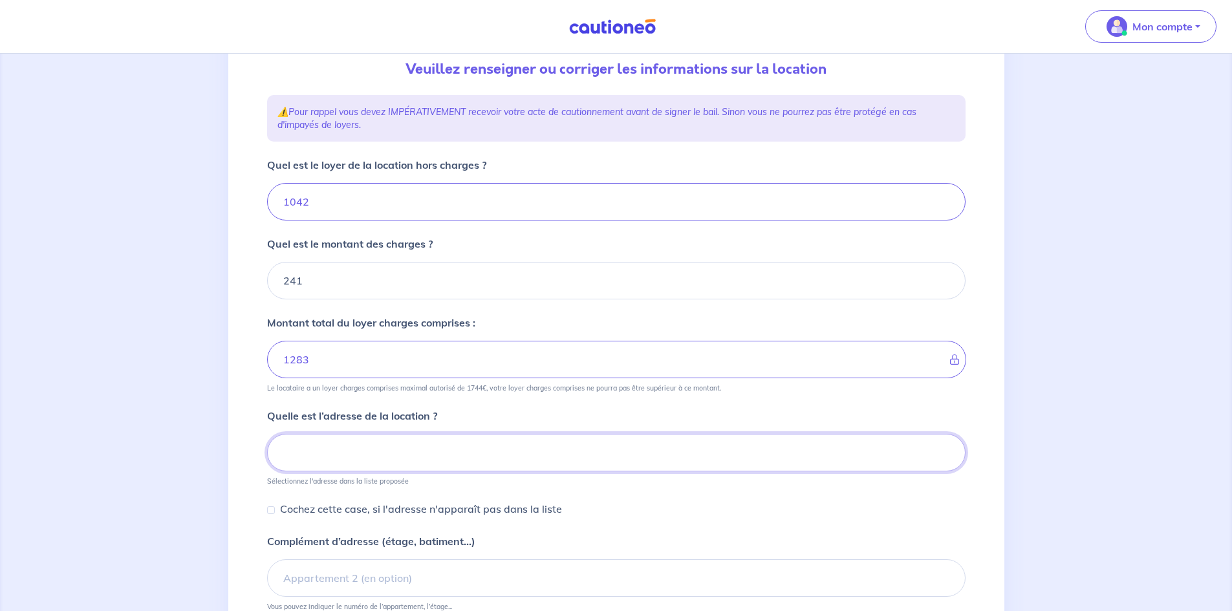
click at [389, 470] on input at bounding box center [616, 453] width 699 height 38
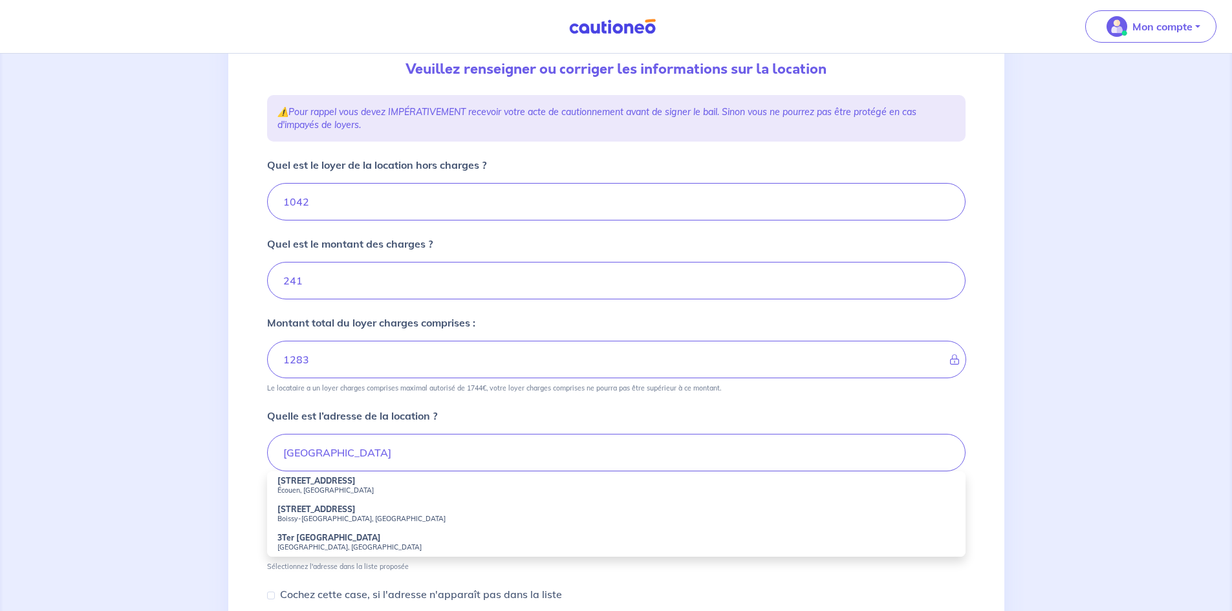
click at [327, 521] on small "Boissy-Saint-Léger, France" at bounding box center [617, 518] width 678 height 9
type input "3ter Rue de Paris, Boissy-Saint-Léger, France"
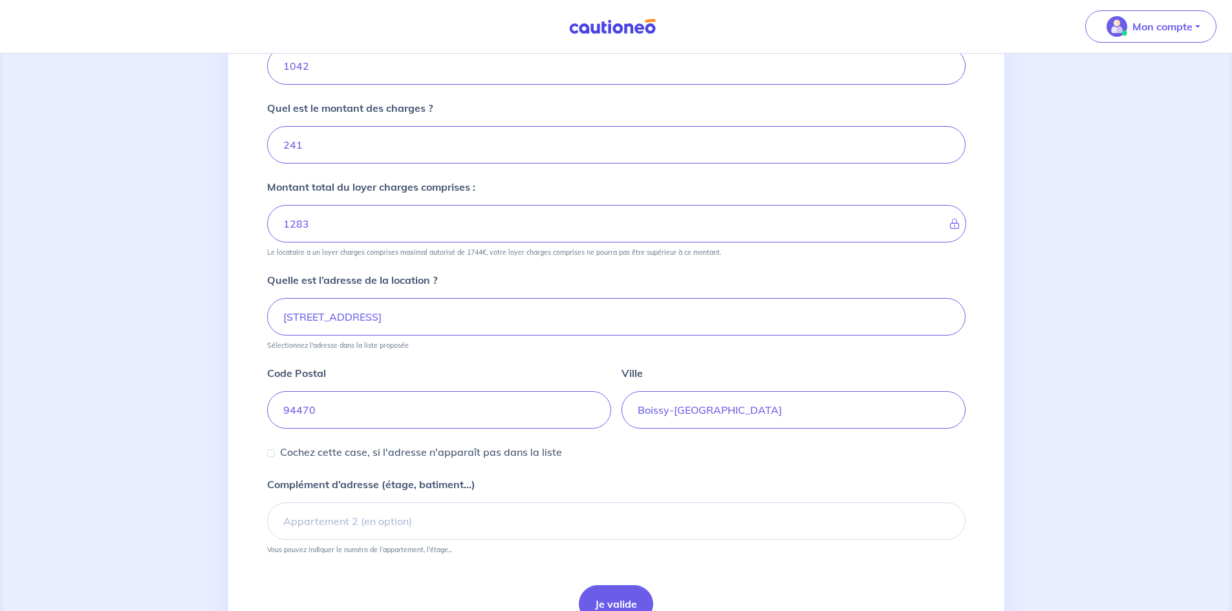
scroll to position [349, 0]
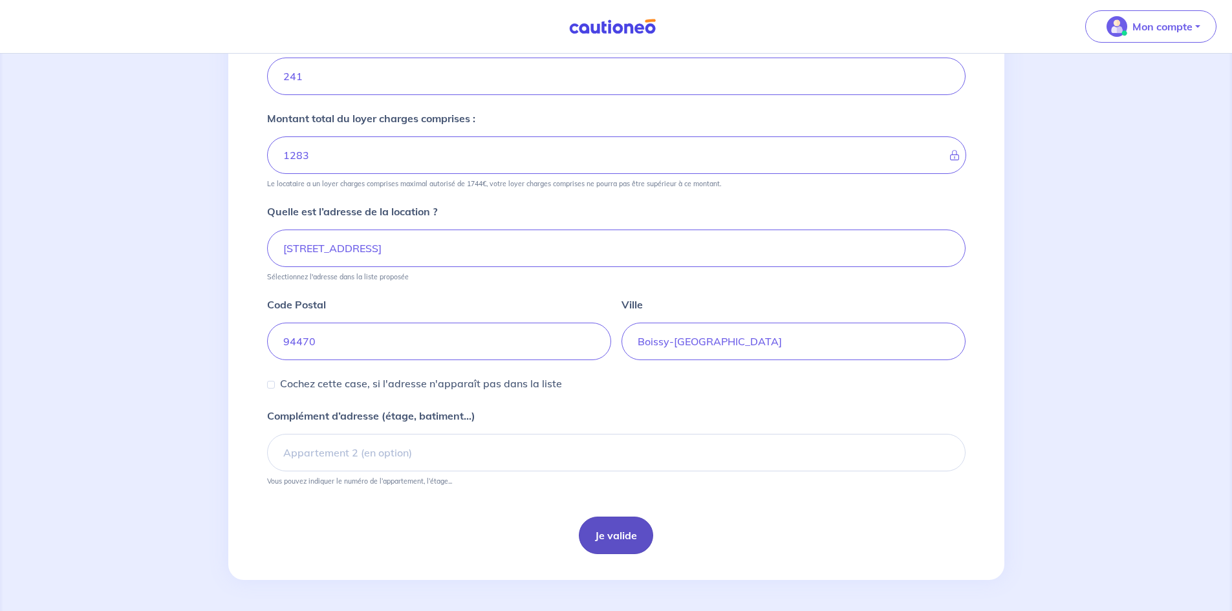
click at [620, 538] on button "Je valide" at bounding box center [616, 536] width 74 height 38
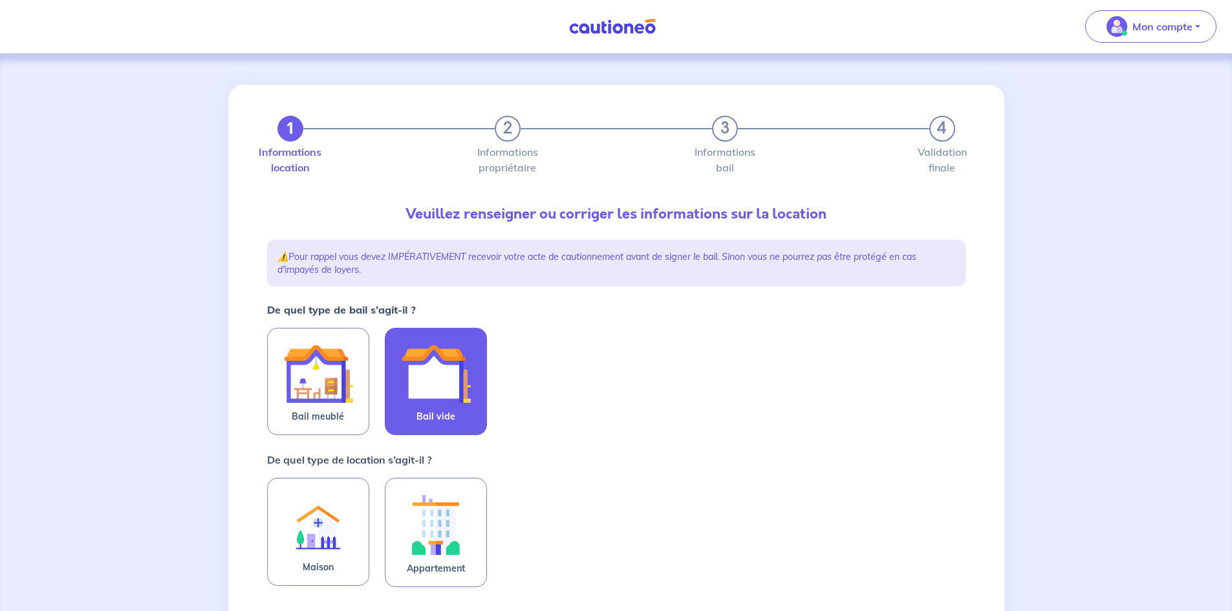
click at [457, 386] on img at bounding box center [436, 374] width 70 height 70
click at [0, 0] on input "Bail vide" at bounding box center [0, 0] width 0 height 0
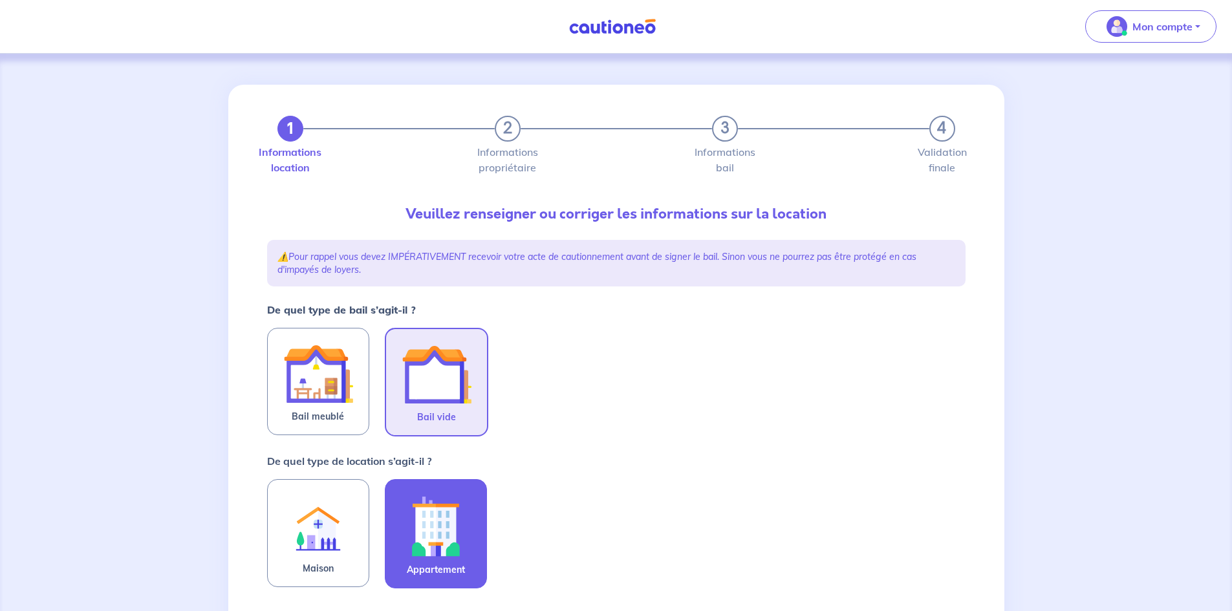
click at [442, 501] on img at bounding box center [436, 526] width 70 height 72
click at [0, 0] on input "Appartement" at bounding box center [0, 0] width 0 height 0
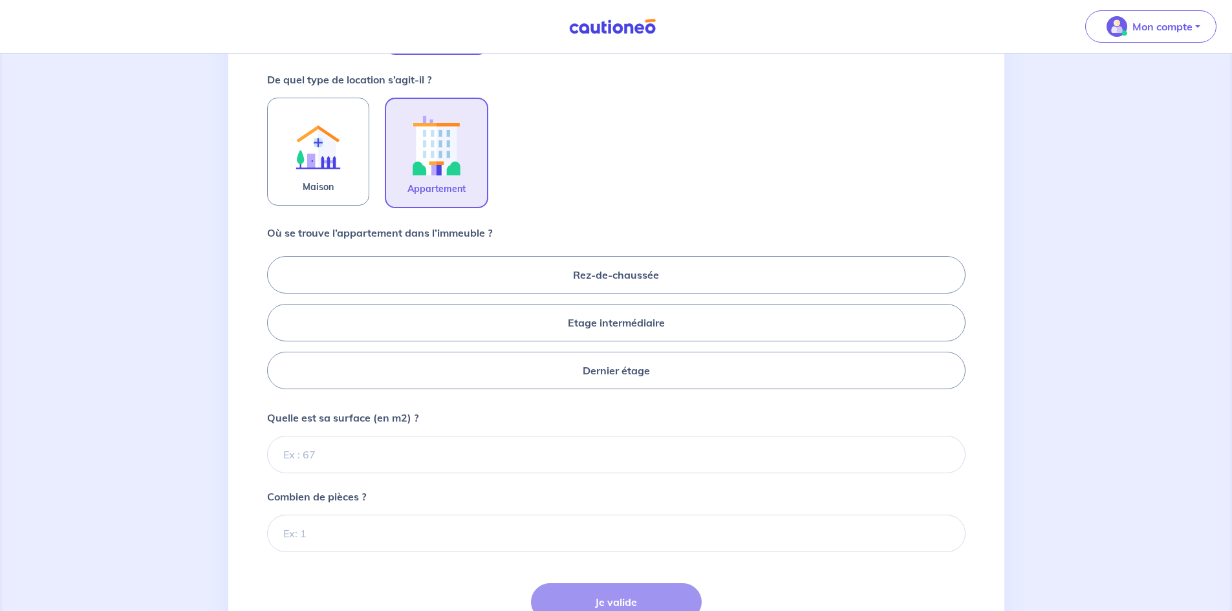
scroll to position [389, 0]
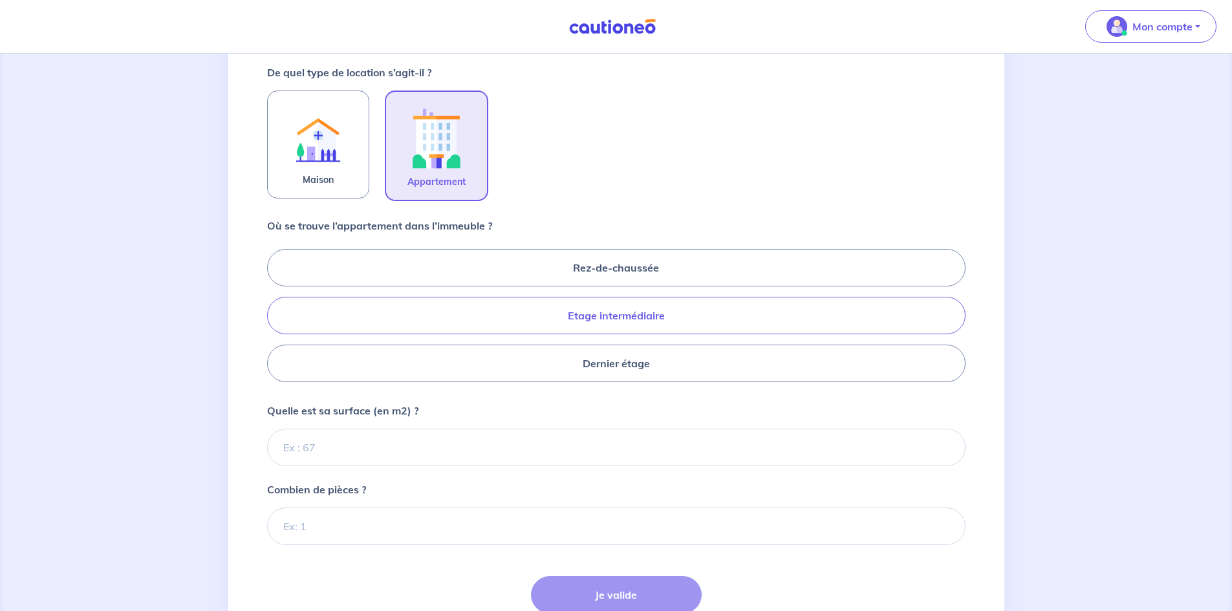
click at [597, 328] on label "Etage intermédiaire" at bounding box center [616, 316] width 699 height 38
click at [276, 320] on input "Etage intermédiaire" at bounding box center [271, 315] width 8 height 8
radio input "true"
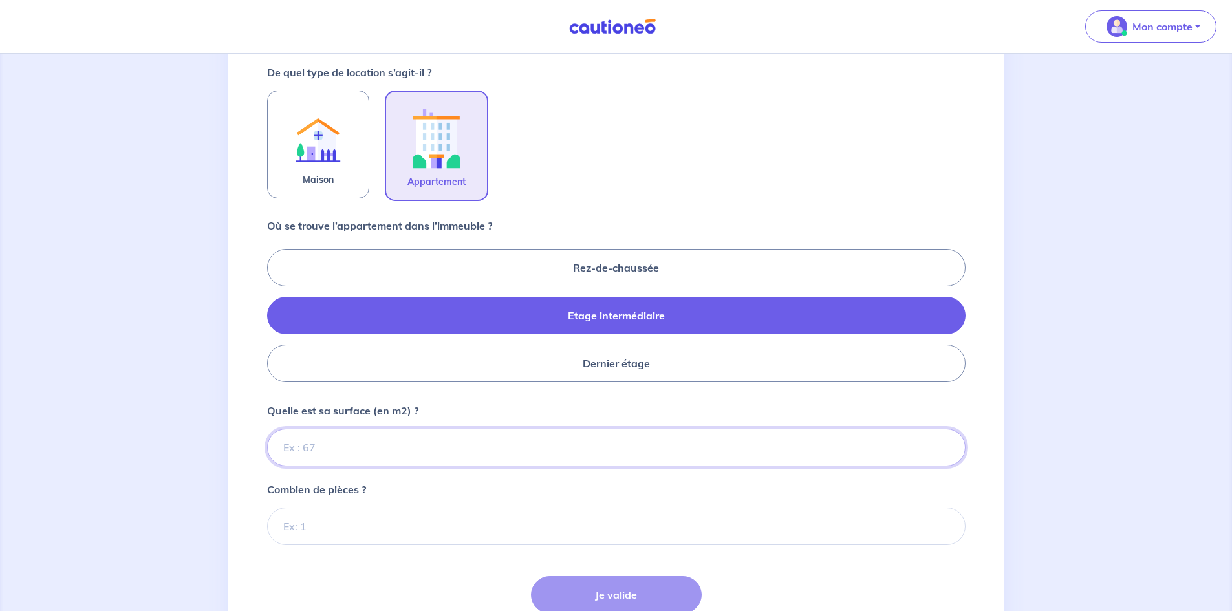
click at [372, 452] on input "Quelle est sa surface (en m2) ?" at bounding box center [616, 448] width 699 height 38
type input "78"
click at [331, 451] on input "Quelle est sa surface (en m2) ?" at bounding box center [616, 448] width 699 height 38
type input "78.92"
click at [338, 523] on input "Combien de pièces ?" at bounding box center [616, 527] width 699 height 38
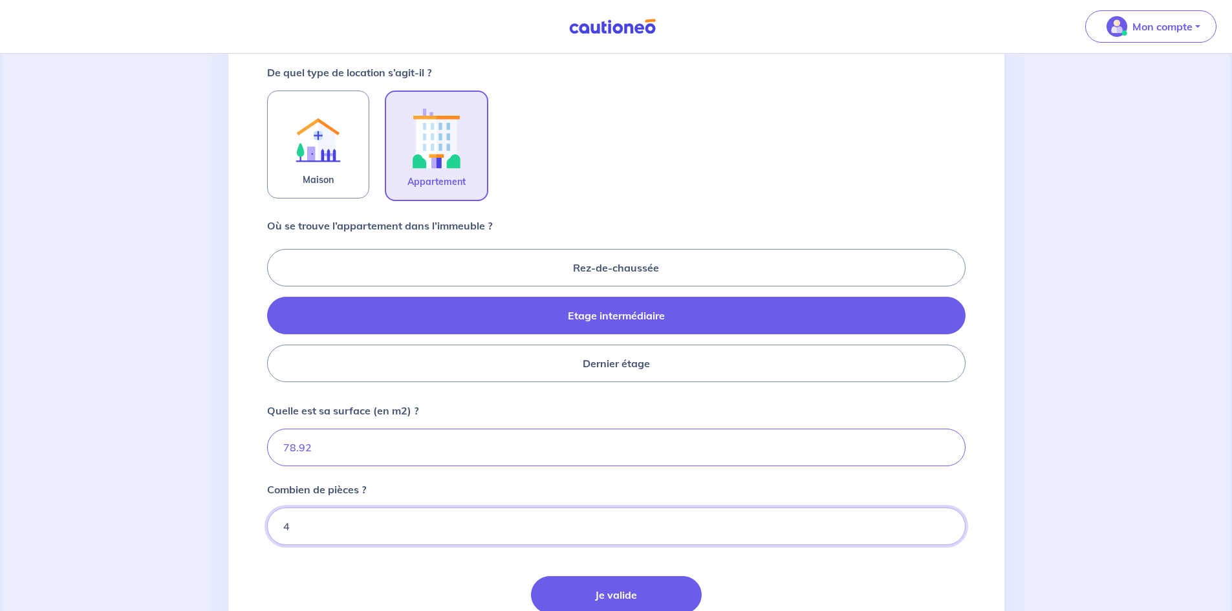
scroll to position [496, 0]
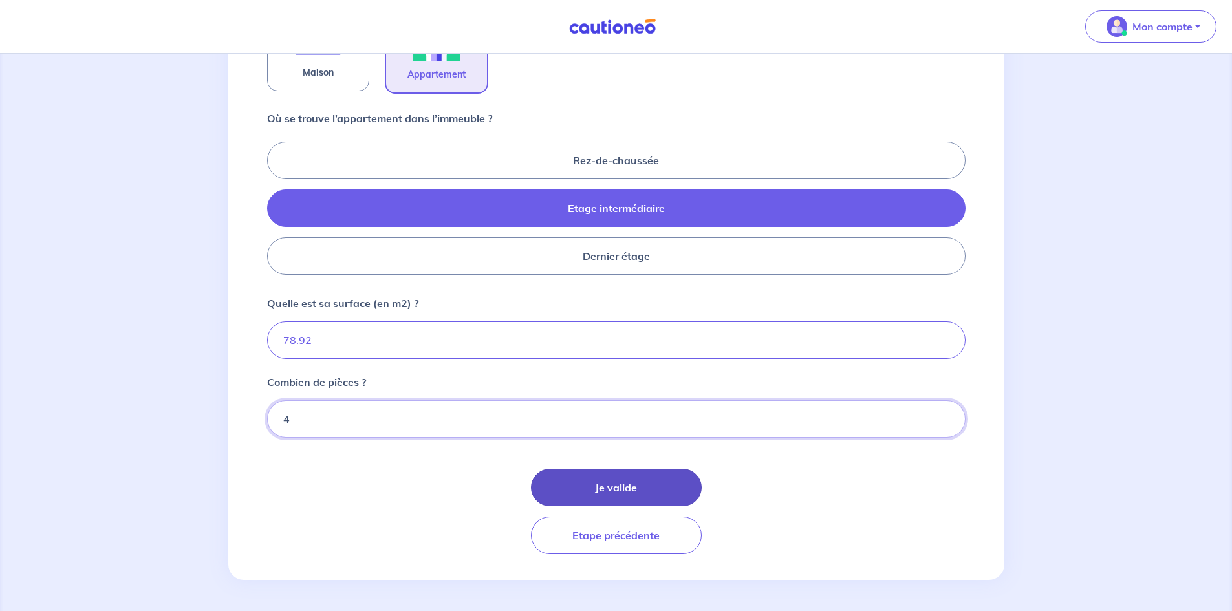
type input "4"
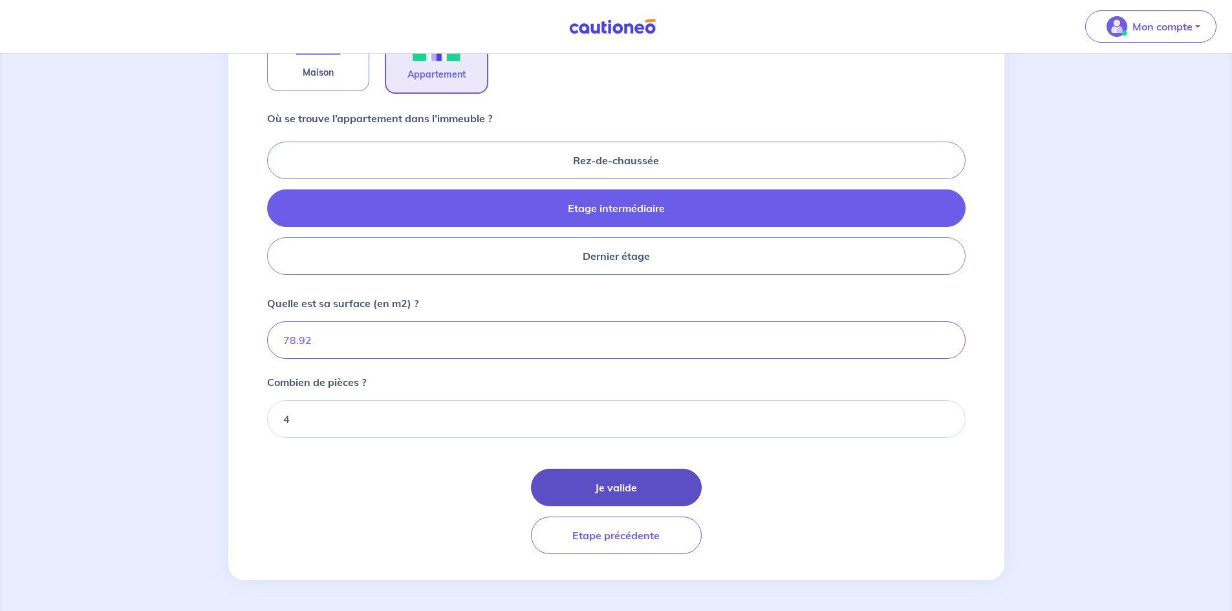
click at [623, 490] on button "Je valide" at bounding box center [616, 488] width 171 height 38
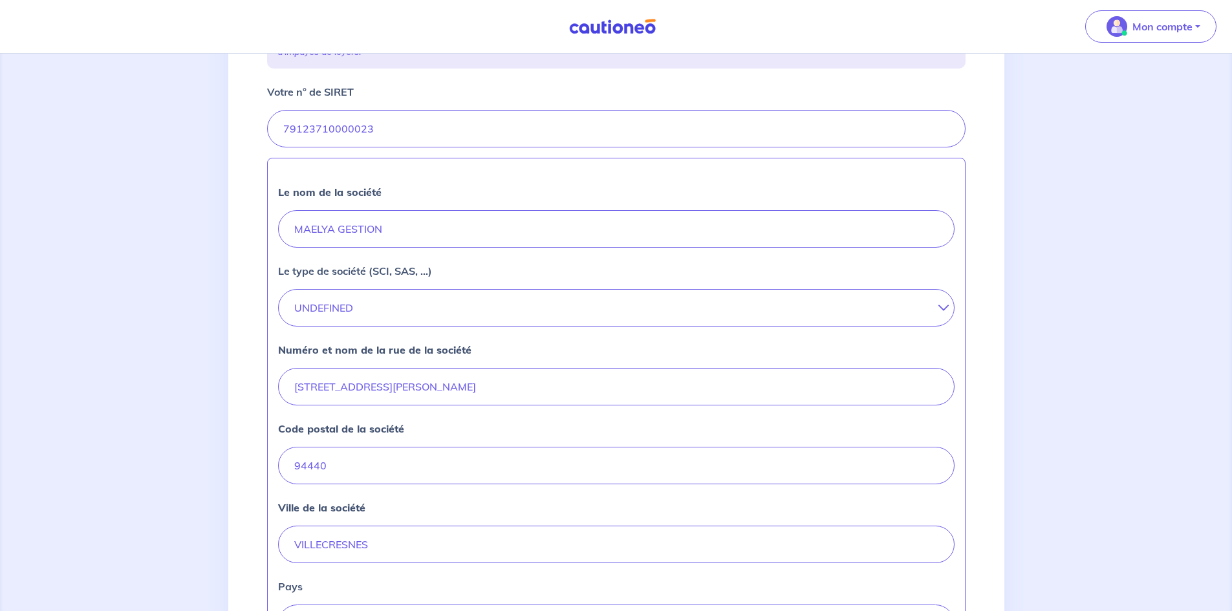
scroll to position [264, 0]
drag, startPoint x: 406, startPoint y: 297, endPoint x: 273, endPoint y: 312, distance: 134.1
click at [273, 312] on div "Le nom de la société MAELYA GESTION Le type de société (SCI, SAS, ...) UNDEFINE…" at bounding box center [616, 406] width 699 height 507
click at [398, 308] on button "UNDEFINED" at bounding box center [616, 304] width 677 height 38
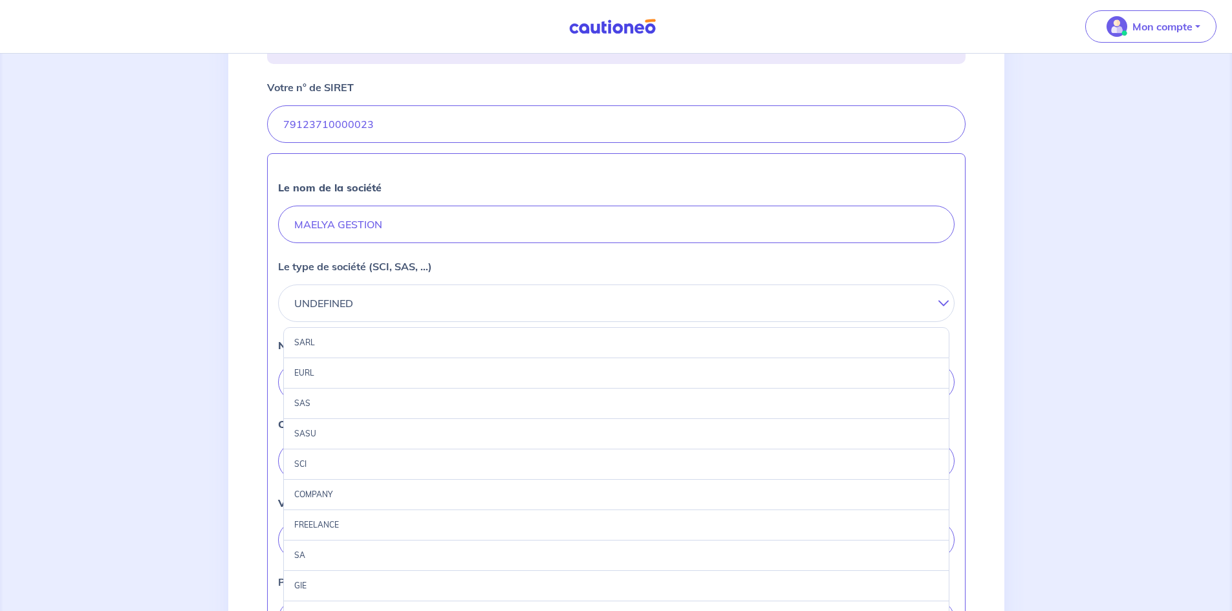
click at [372, 328] on div "SARL" at bounding box center [616, 342] width 666 height 31
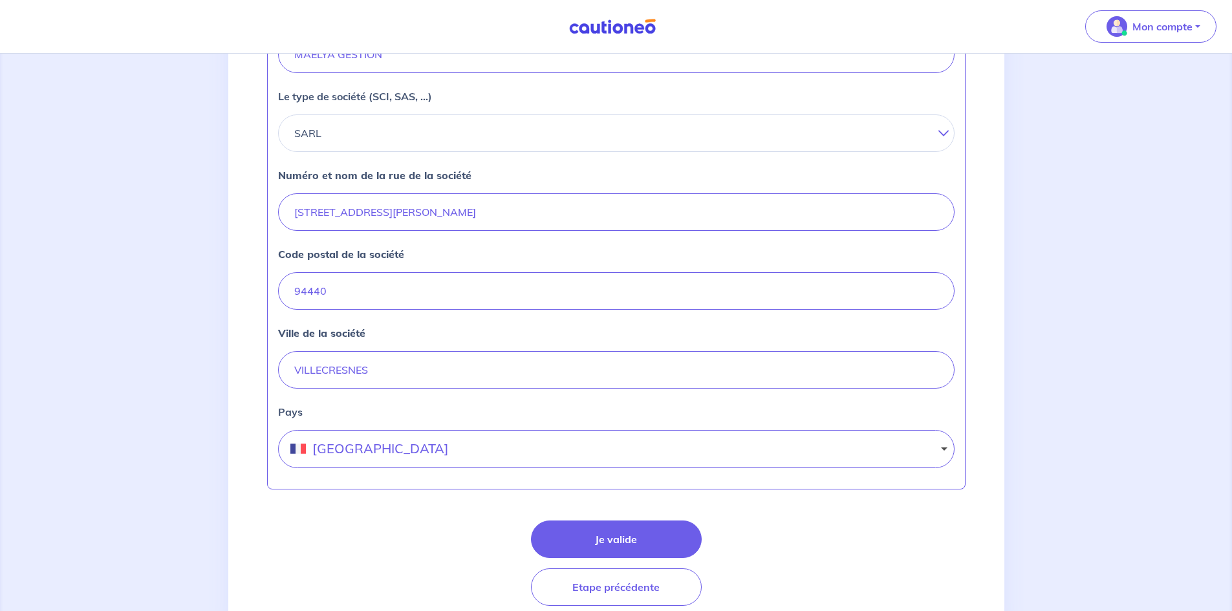
scroll to position [441, 0]
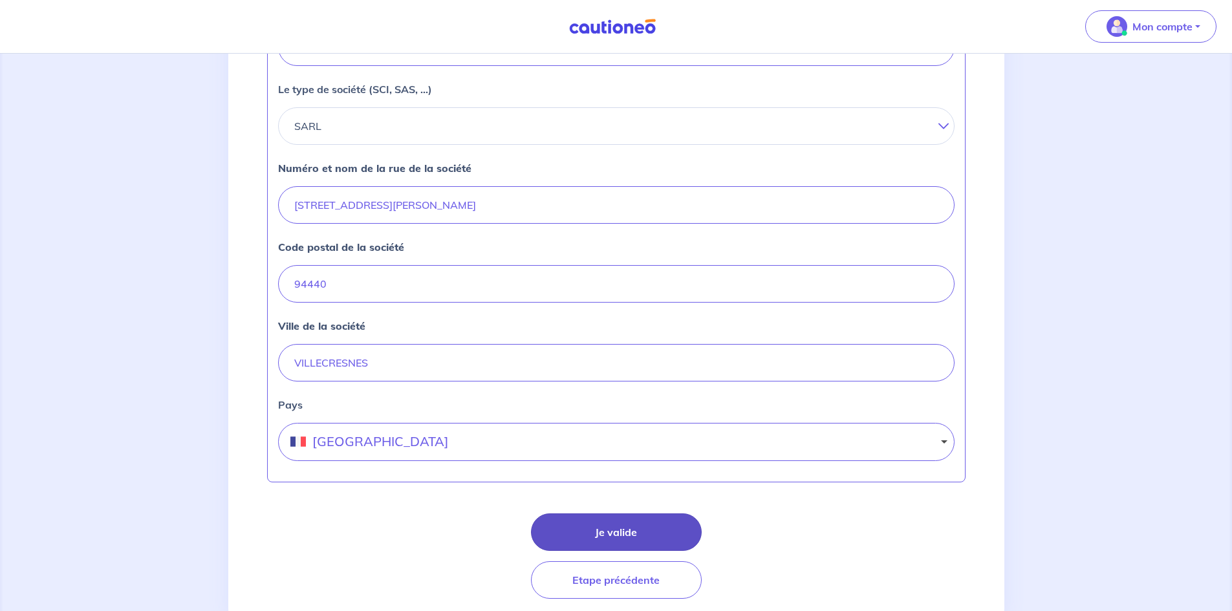
click at [593, 542] on button "Je valide" at bounding box center [616, 533] width 171 height 38
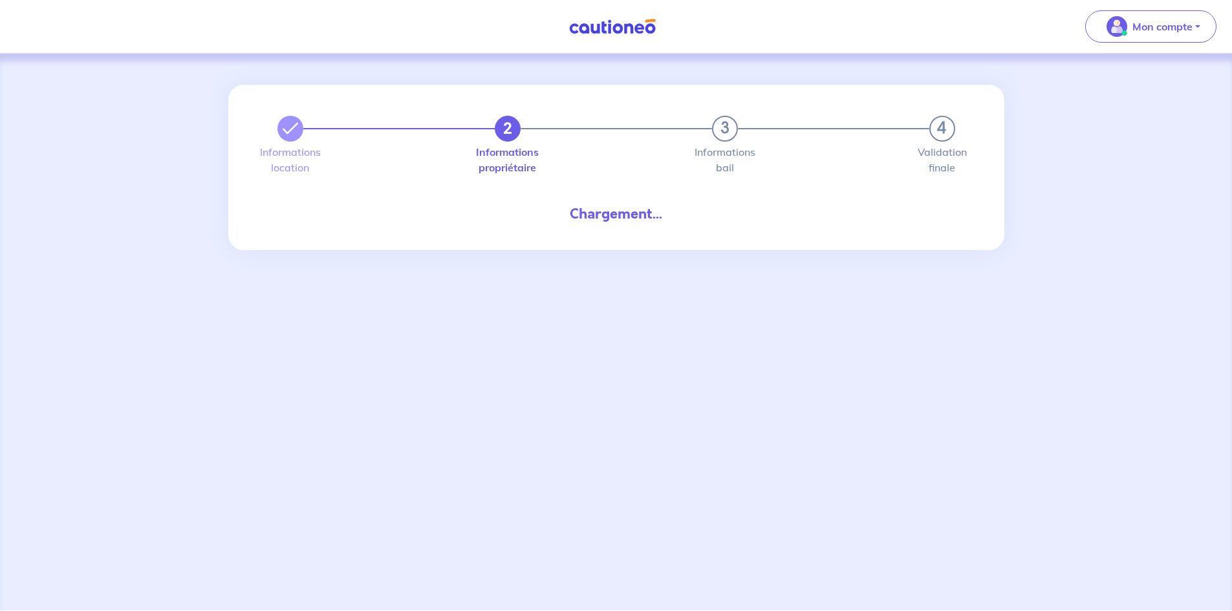
select select "FR"
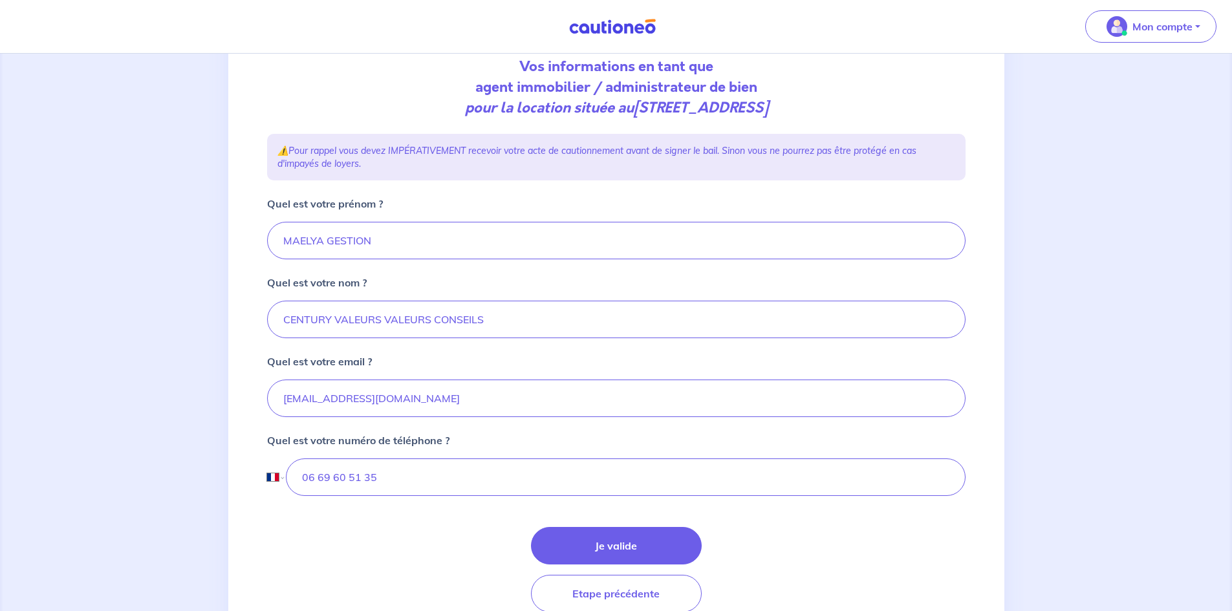
scroll to position [151, 0]
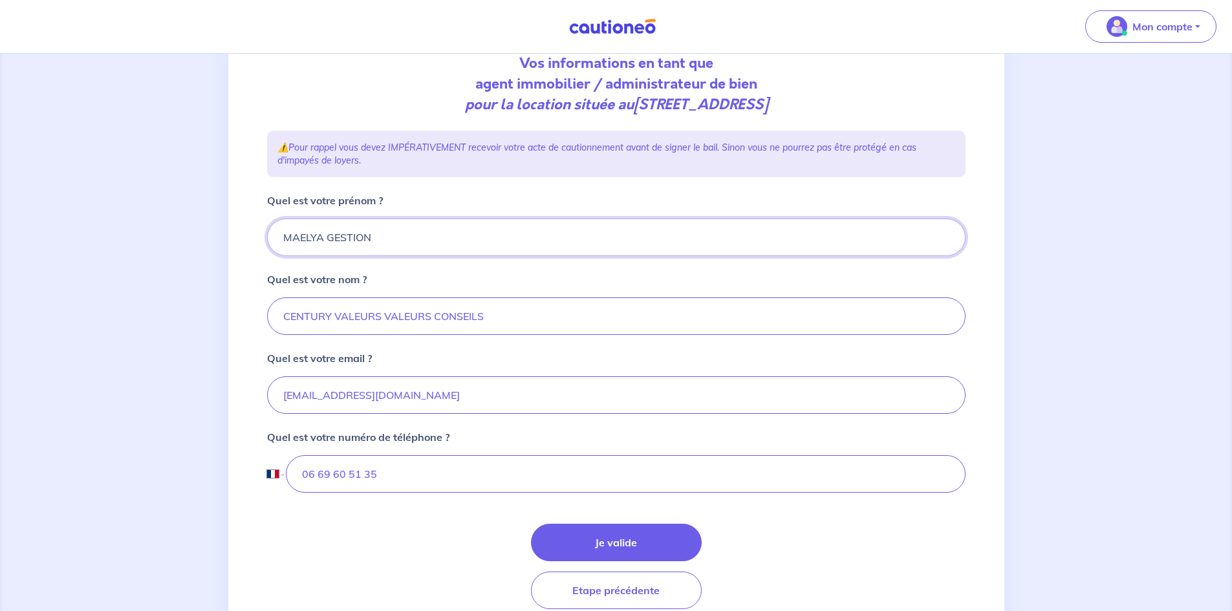
drag, startPoint x: 405, startPoint y: 237, endPoint x: 255, endPoint y: 246, distance: 150.4
click at [255, 246] on div "2 3 4 Informations location Informations propriétaire Informations bail Validat…" at bounding box center [616, 284] width 776 height 701
type input "a"
type input "Adérito"
type input "b"
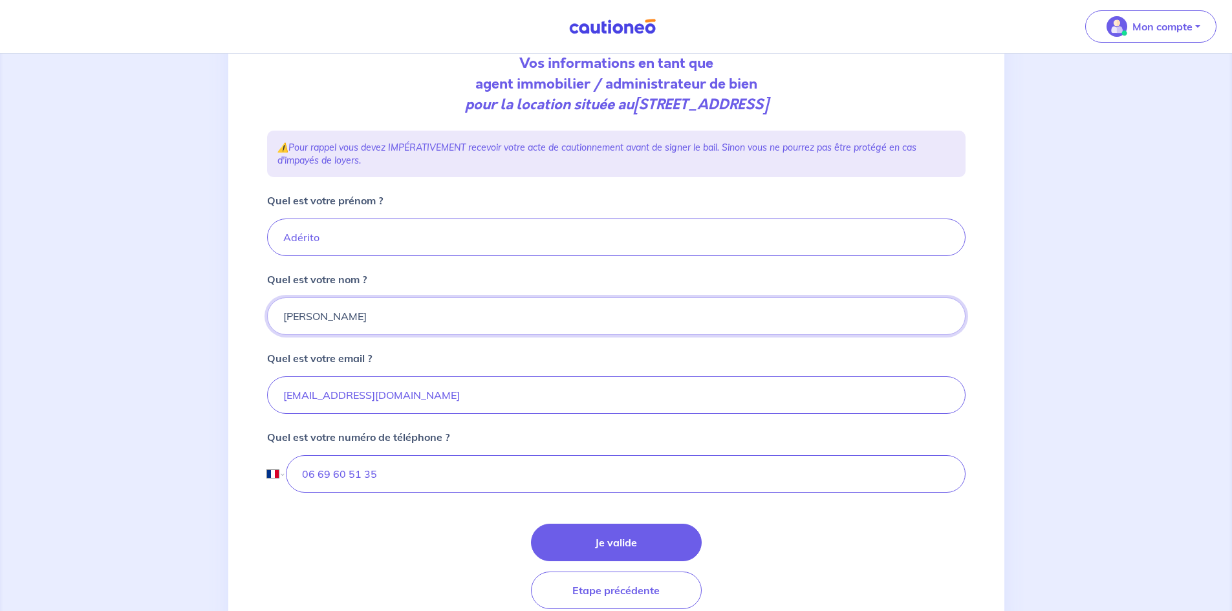
type input "BATISTA"
click at [365, 249] on input "Adérito" at bounding box center [616, 238] width 699 height 38
type input "Adérito et Patricia"
click at [276, 321] on input "BATISTA" at bounding box center [616, 317] width 699 height 38
click at [614, 537] on button "Je valide" at bounding box center [616, 543] width 171 height 38
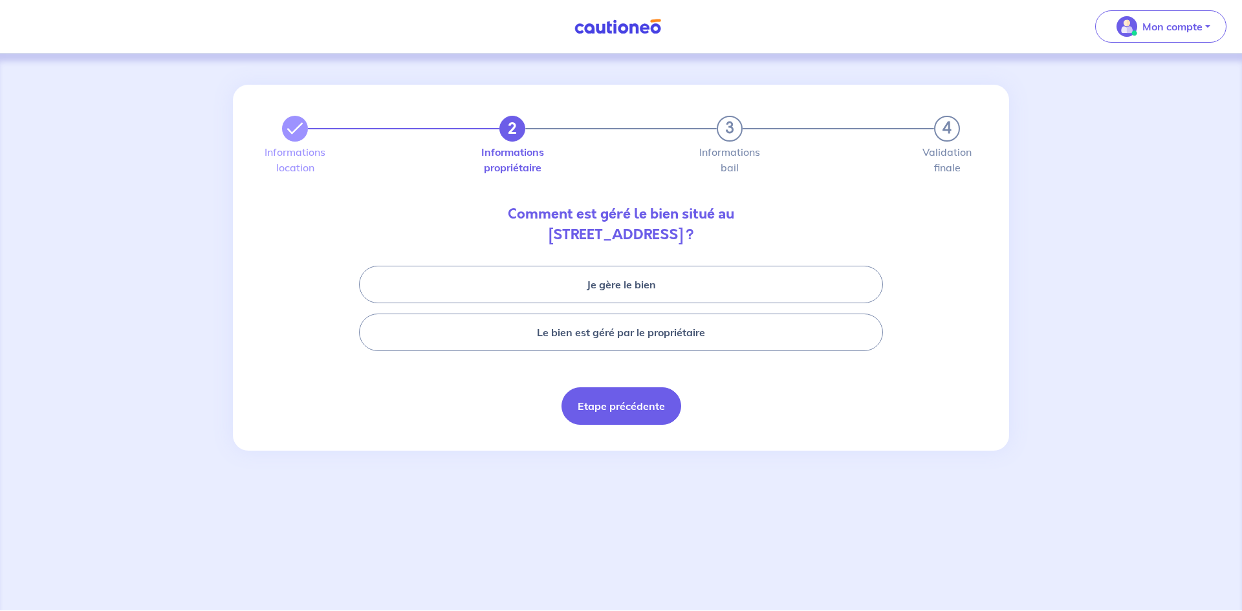
click at [622, 402] on button "Etape précédente" at bounding box center [622, 406] width 120 height 38
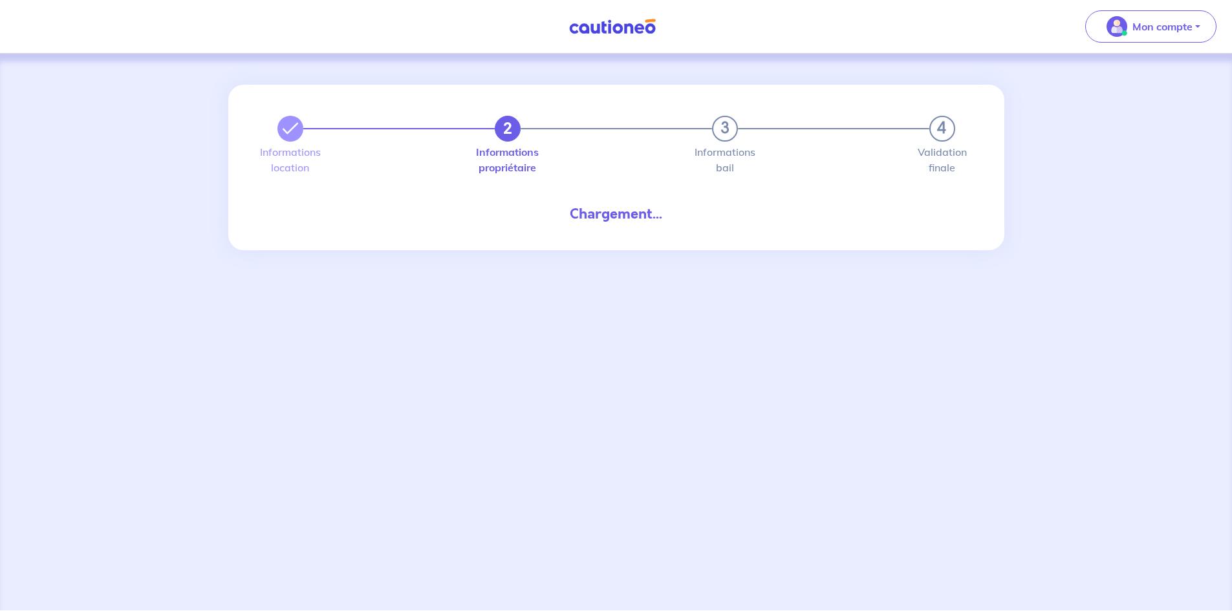
select select "FR"
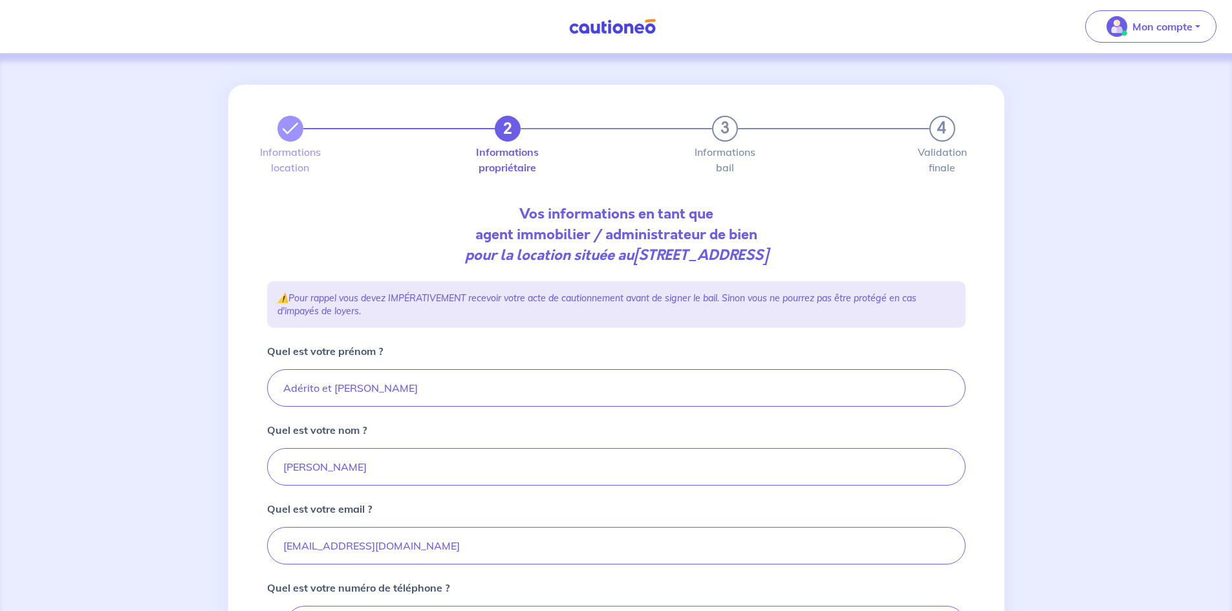
scroll to position [206, 0]
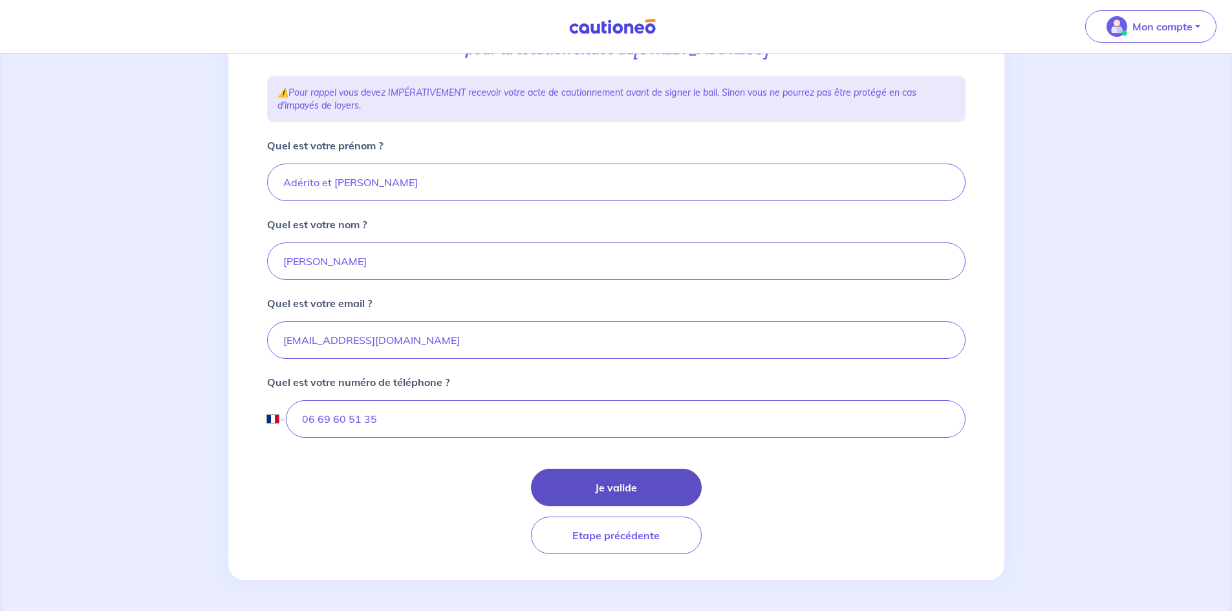
click at [627, 487] on button "Je valide" at bounding box center [616, 488] width 171 height 38
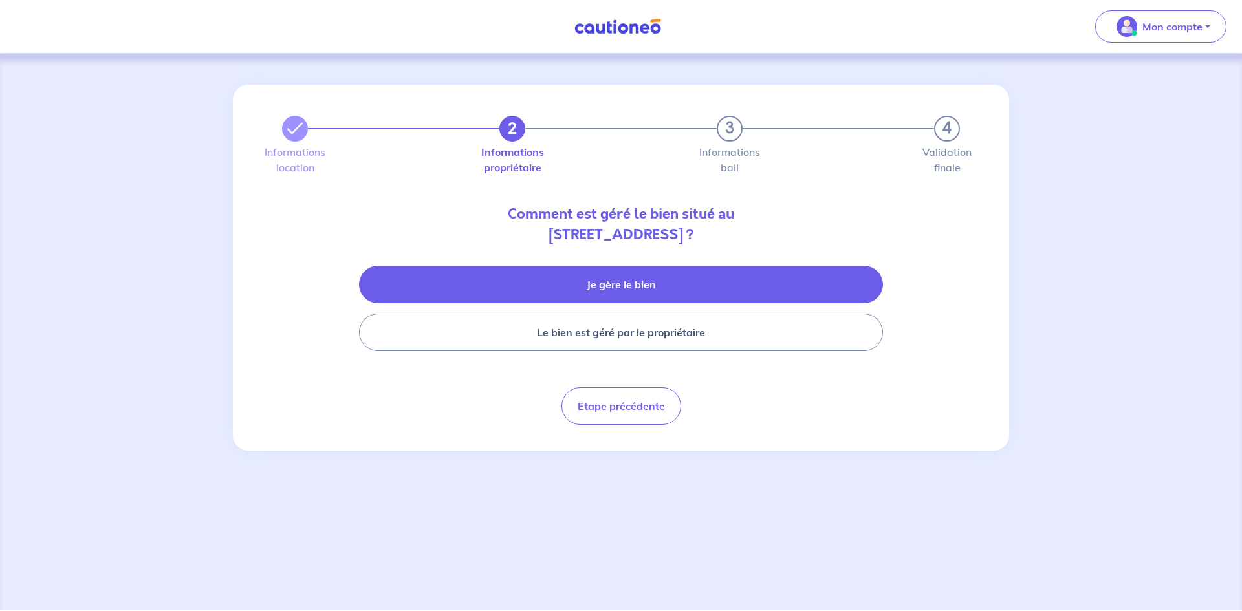
click at [615, 289] on button "Je gère le bien" at bounding box center [621, 285] width 524 height 38
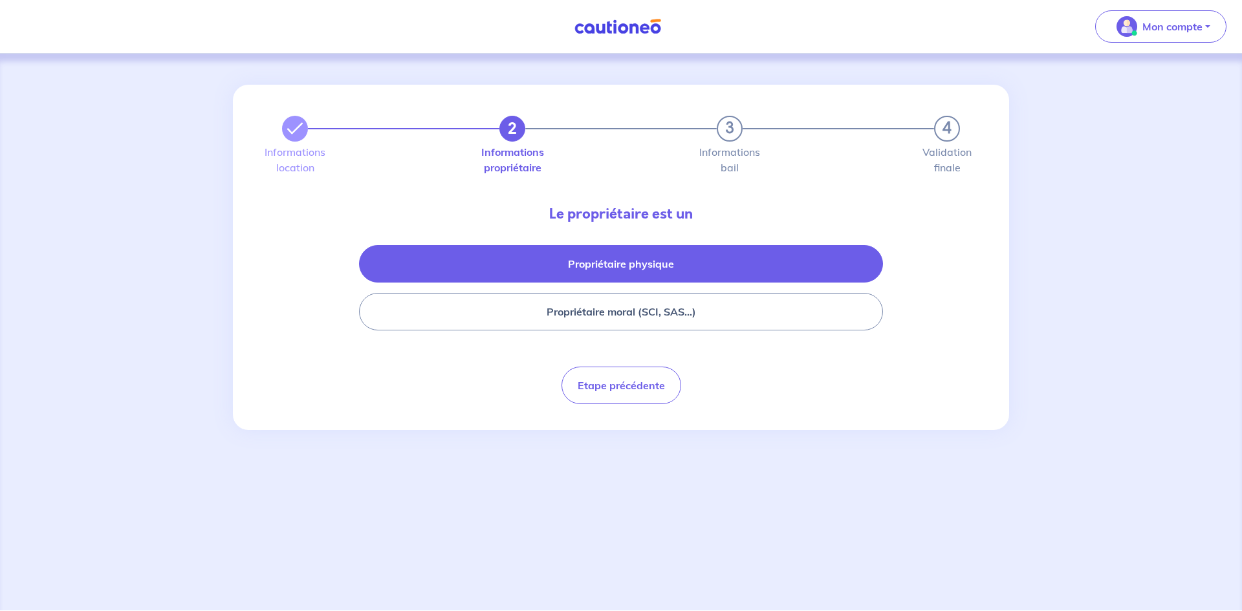
click at [615, 262] on button "Propriétaire physique" at bounding box center [621, 264] width 524 height 38
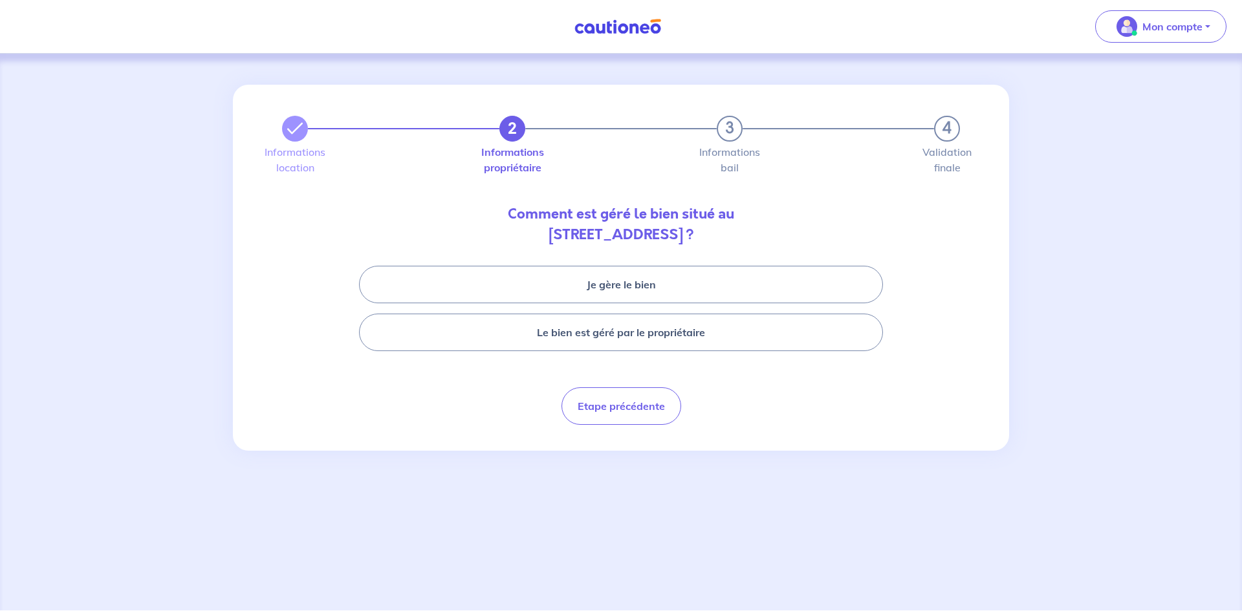
select select "FR"
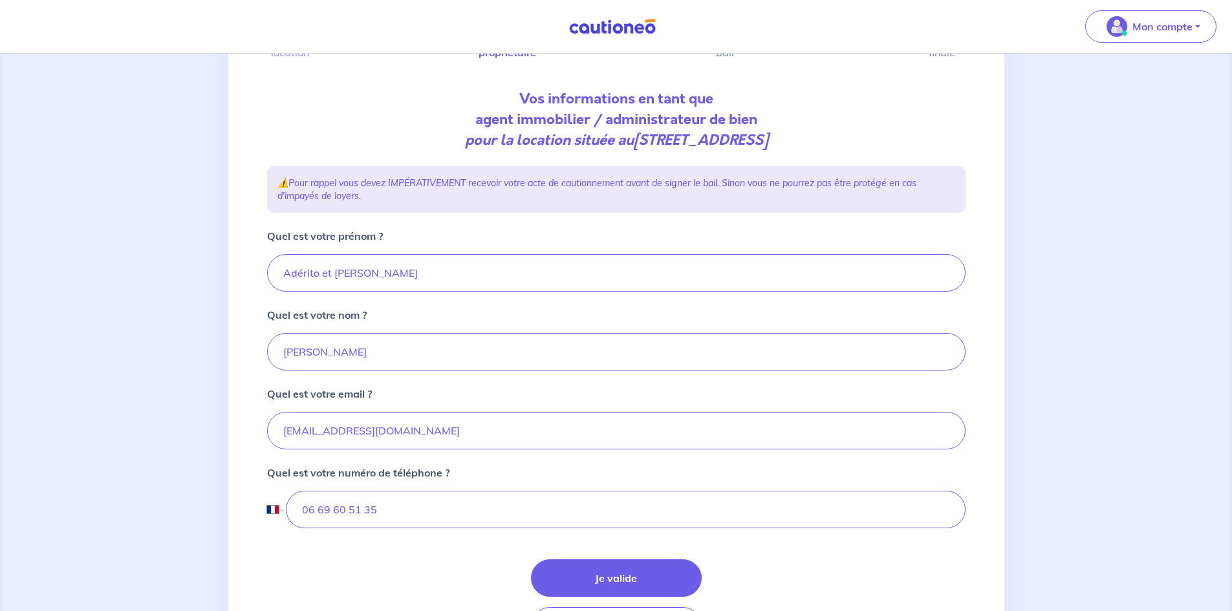
scroll to position [118, 0]
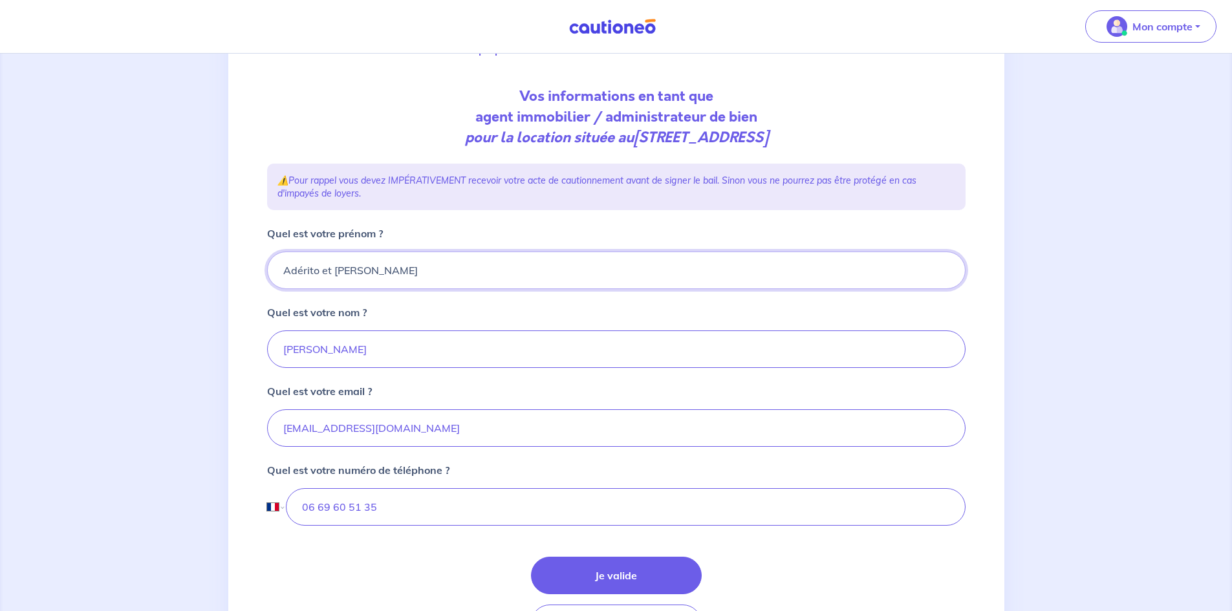
drag, startPoint x: 391, startPoint y: 276, endPoint x: 275, endPoint y: 277, distance: 116.4
click at [275, 277] on input "Adérito et Patricia" at bounding box center [616, 271] width 699 height 38
type input "u"
type input "Ulysse"
type input "m"
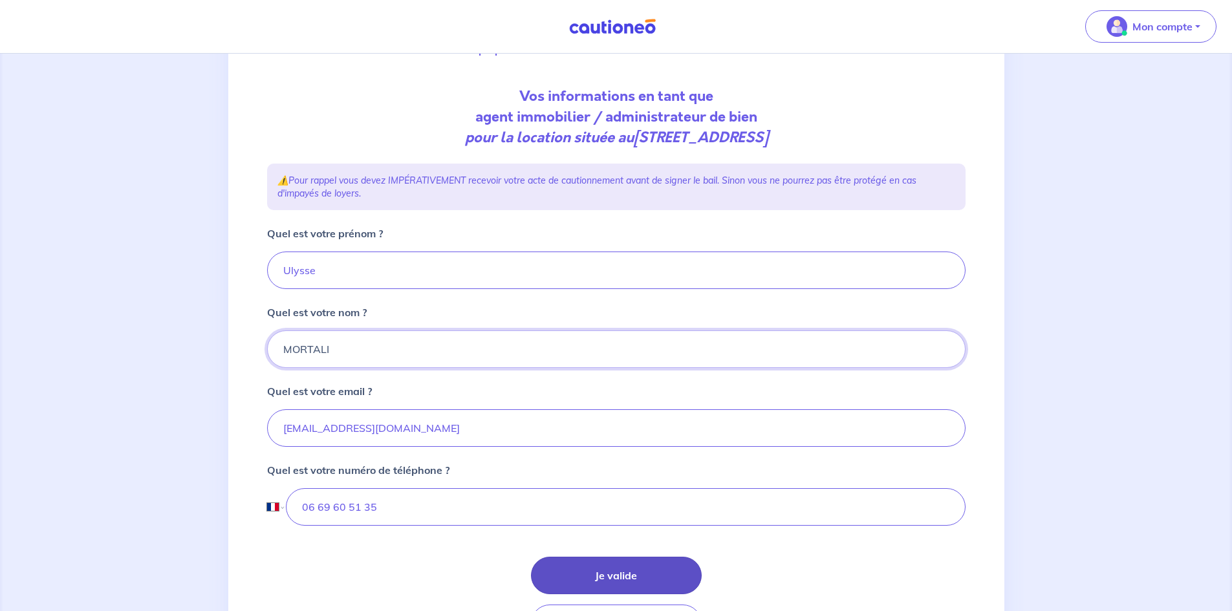
type input "MORTALI"
click at [616, 575] on button "Je valide" at bounding box center [616, 576] width 171 height 38
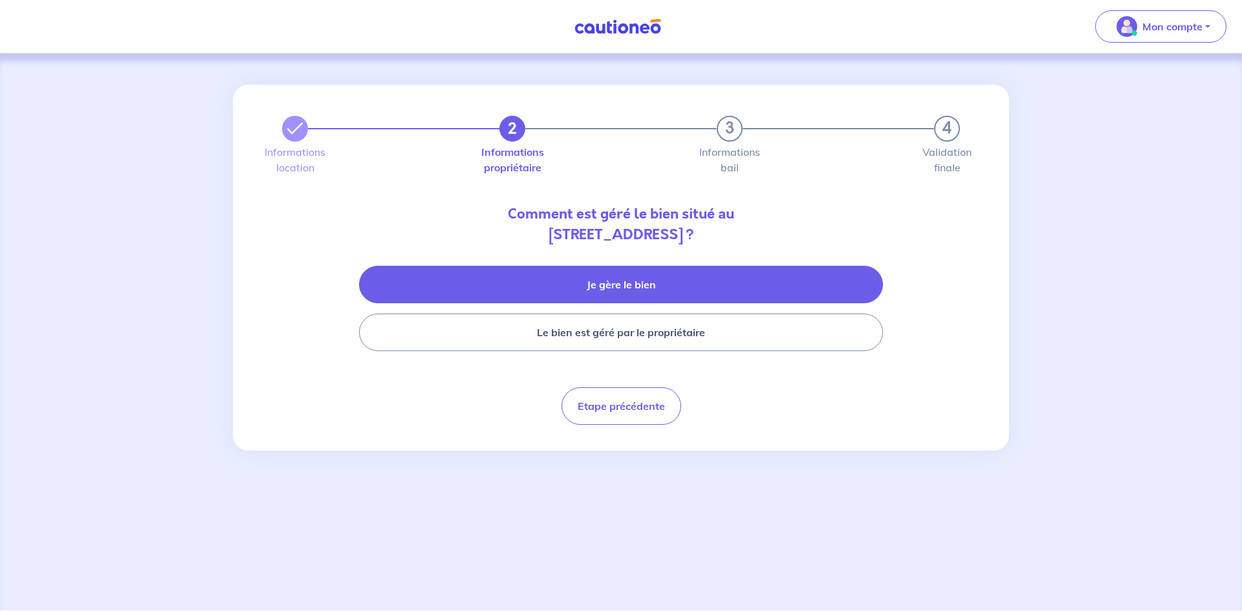
click at [706, 287] on button "Je gère le bien" at bounding box center [621, 285] width 524 height 38
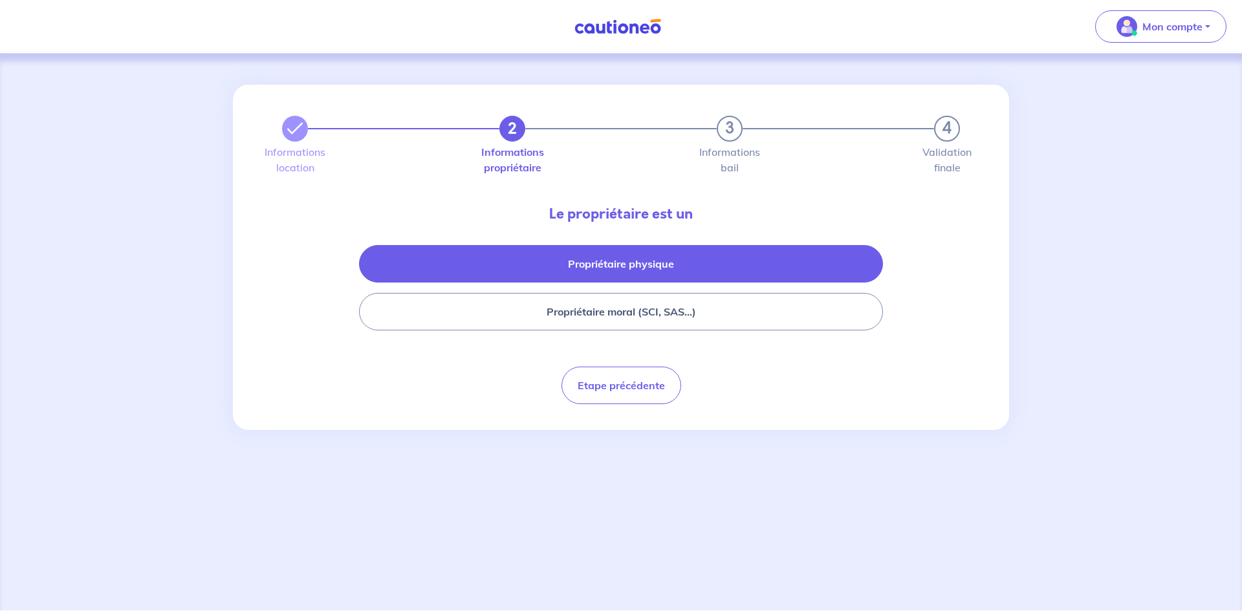
click at [701, 268] on button "Propriétaire physique" at bounding box center [621, 264] width 524 height 38
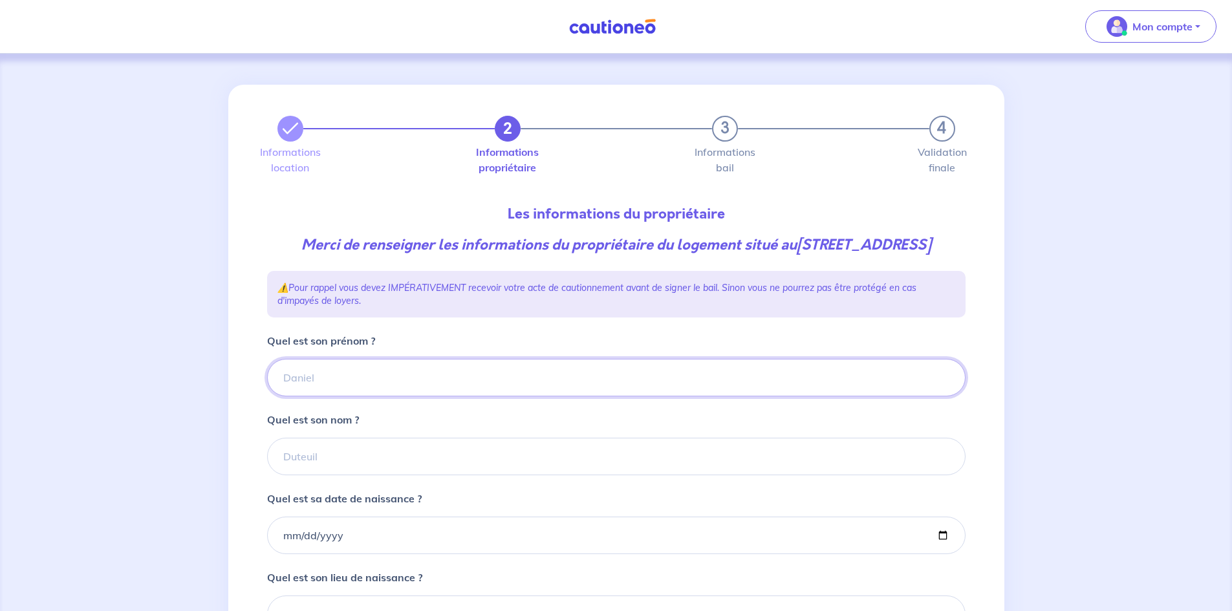
click at [362, 397] on input "Quel est son prénom ?" at bounding box center [616, 378] width 699 height 38
type input "Adérito et Patricia"
click at [356, 474] on input "Quel est son nom ?" at bounding box center [616, 457] width 699 height 38
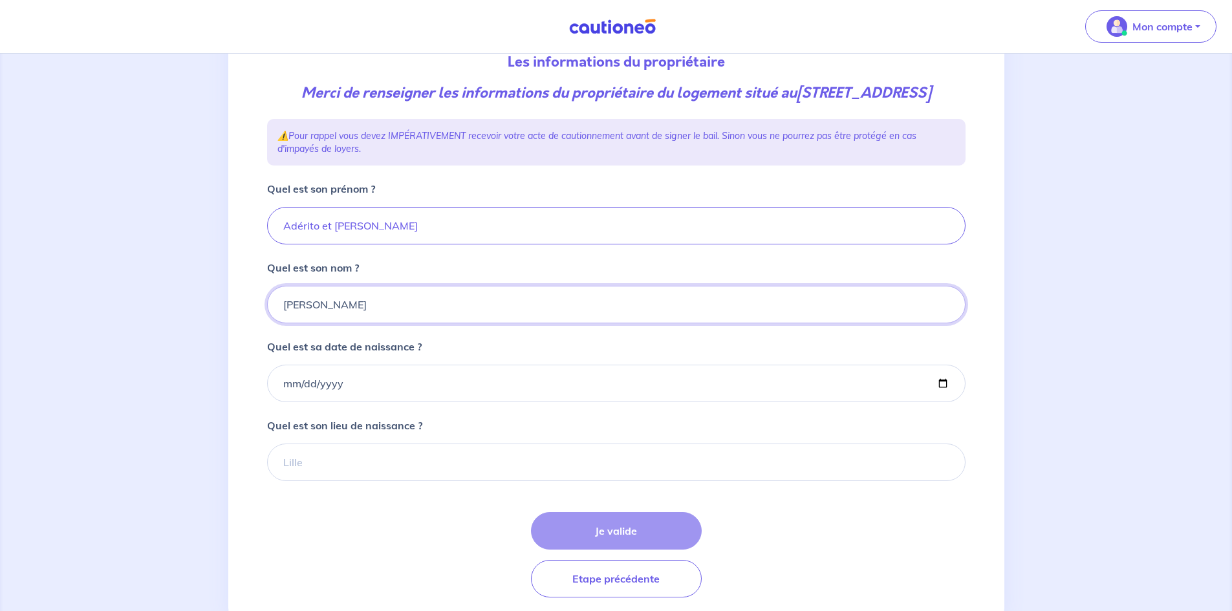
scroll to position [154, 0]
type input "BATISTA"
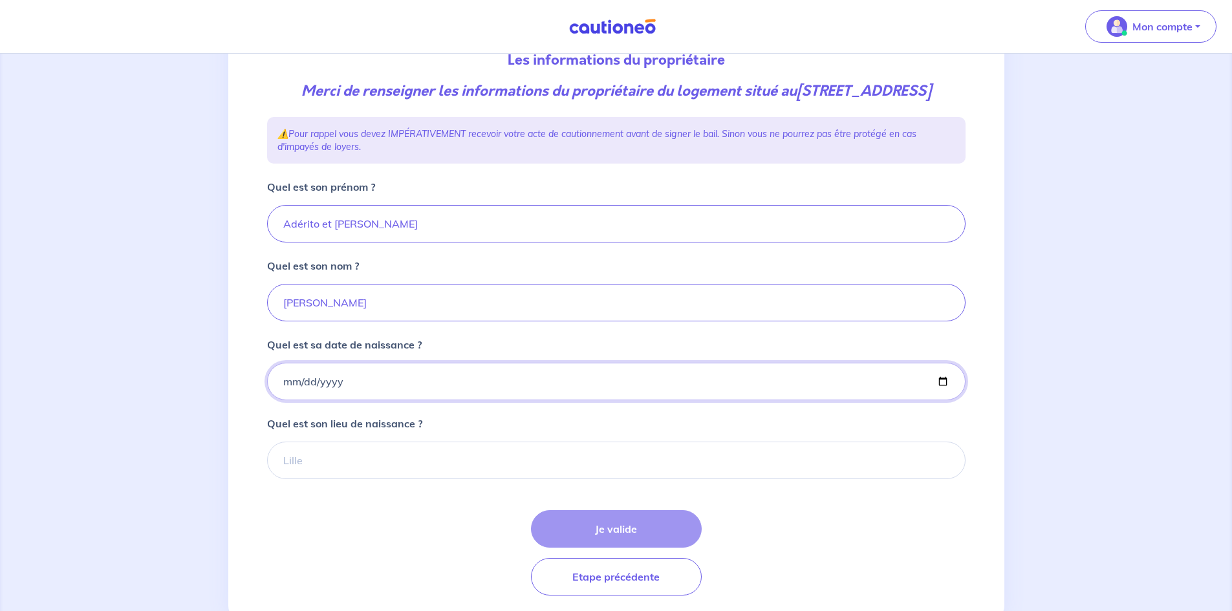
click at [325, 400] on input "Quel est sa date de naissance ?" at bounding box center [616, 382] width 699 height 38
click at [367, 400] on input "Quel est sa date de naissance ?" at bounding box center [616, 382] width 699 height 38
type input "1972-09-11"
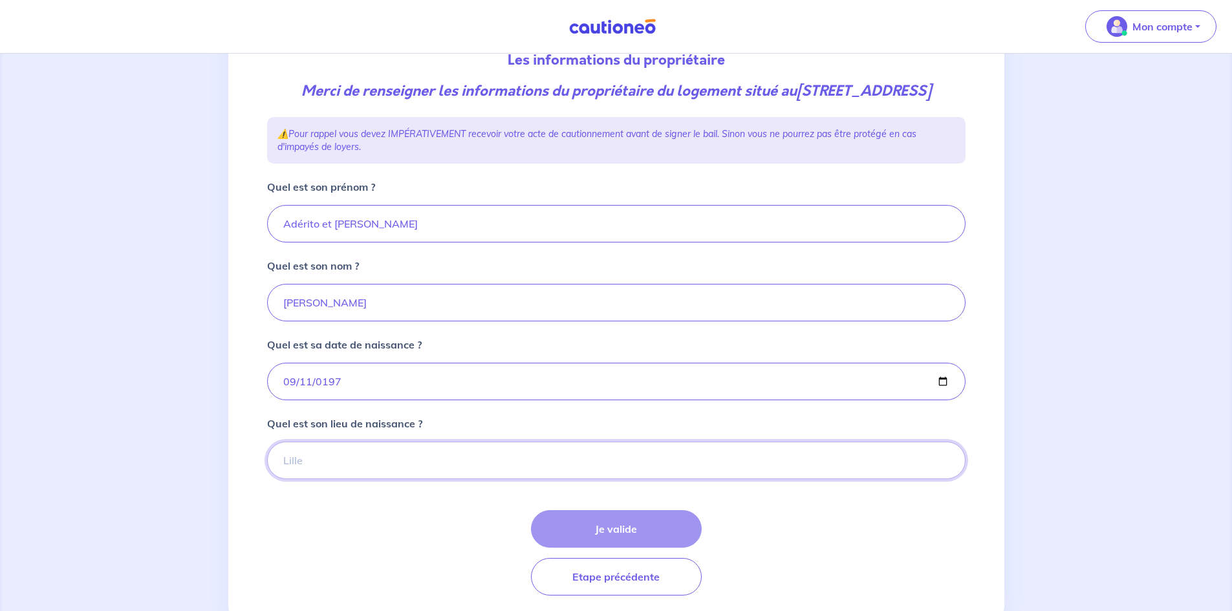
click at [361, 479] on input "Quel est son lieu de naissance ?" at bounding box center [616, 461] width 699 height 38
type input "DIGOIN"
click at [647, 547] on button "Je valide" at bounding box center [616, 529] width 171 height 38
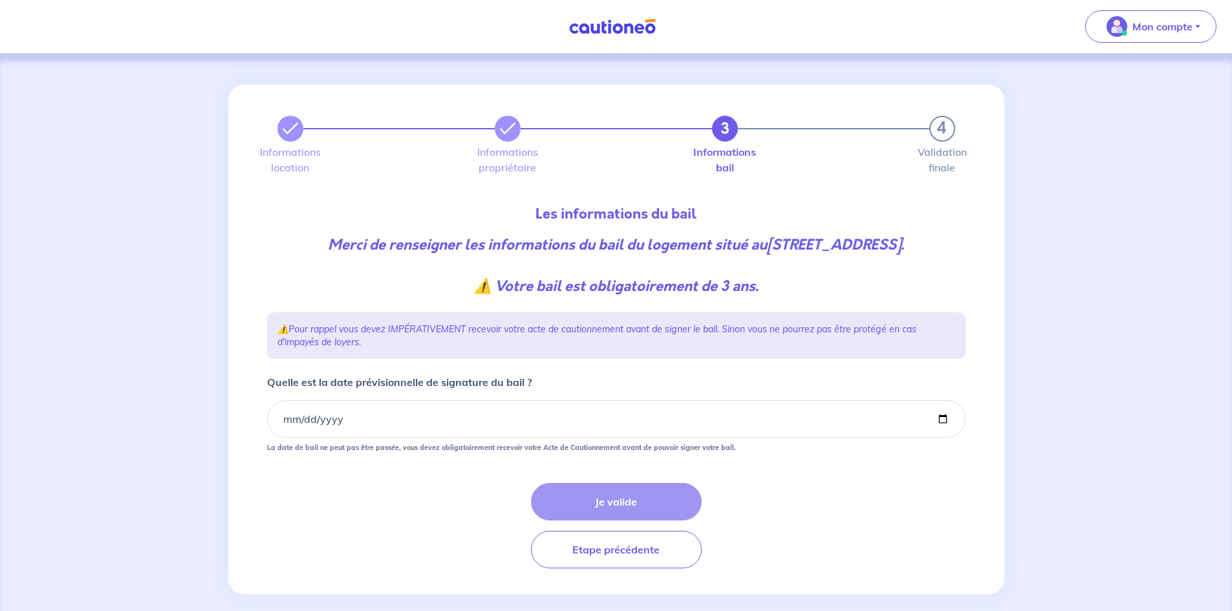
scroll to position [35, 0]
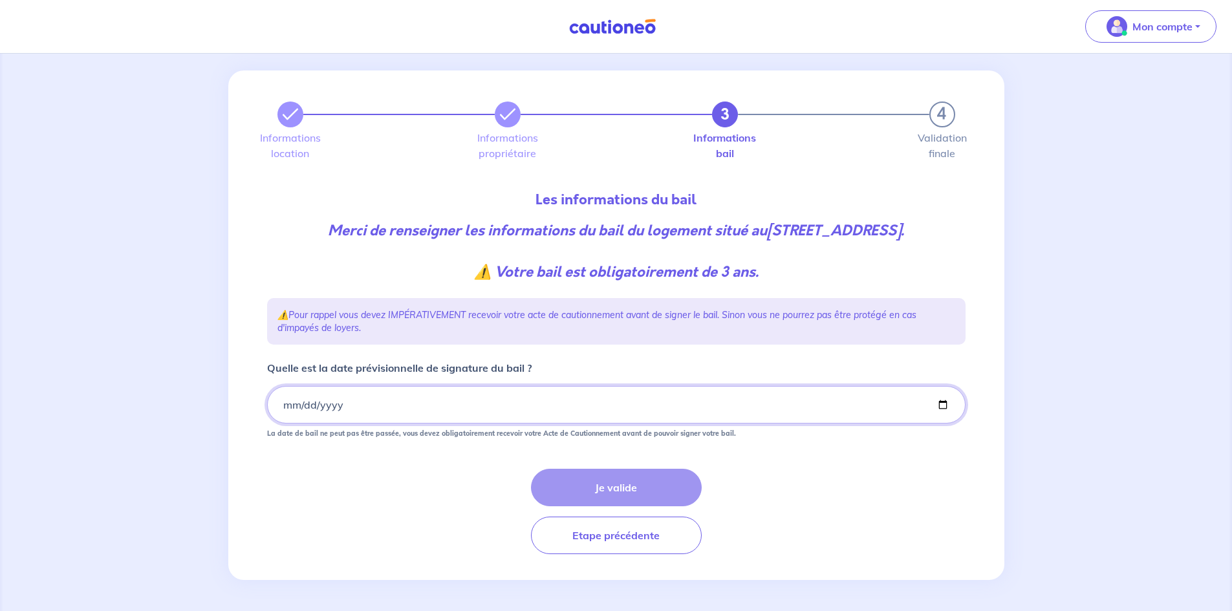
click at [285, 407] on input "Quelle est la date prévisionnelle de signature du bail ?" at bounding box center [616, 405] width 699 height 38
click at [289, 405] on input "2025-09-27" at bounding box center [616, 405] width 699 height 38
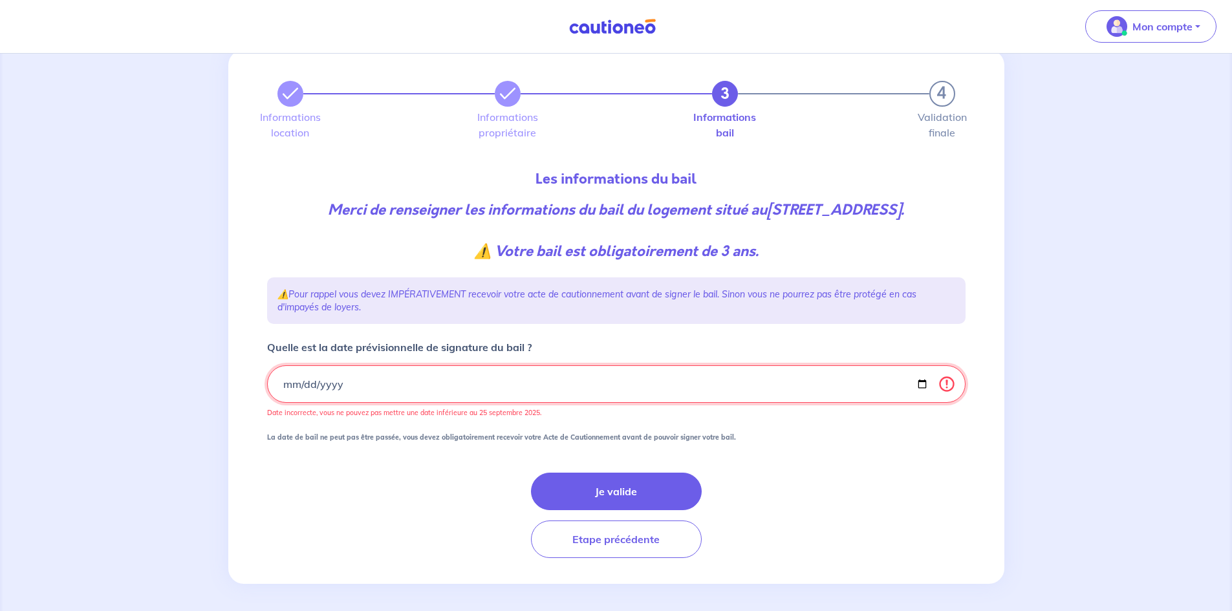
type input "2025-09-26"
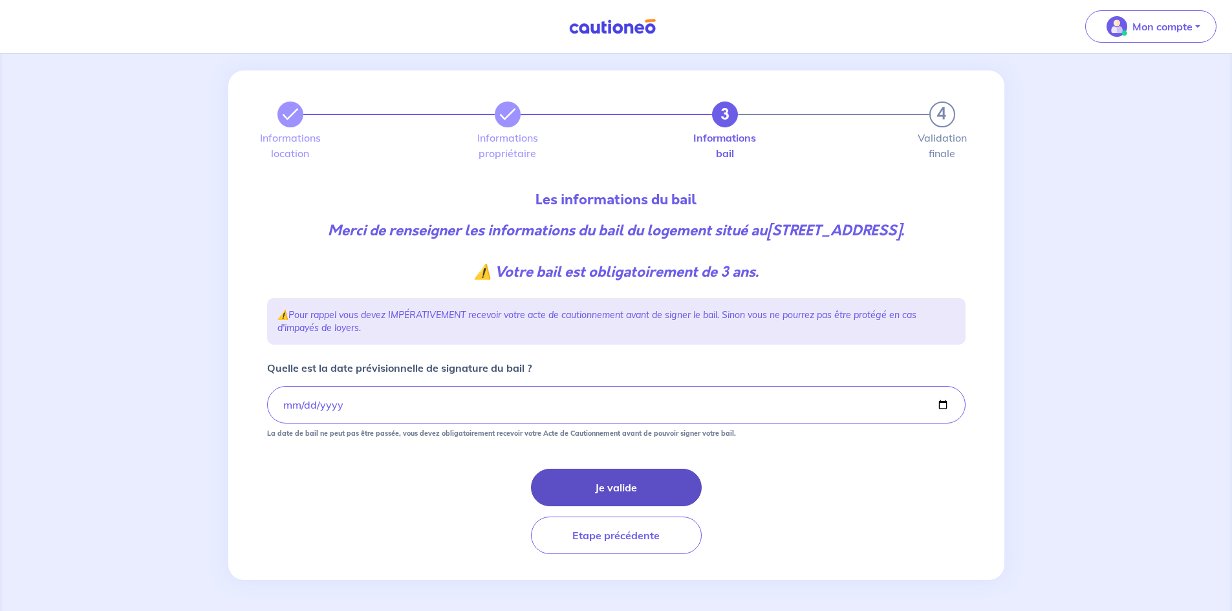
click at [594, 492] on button "Je valide" at bounding box center [616, 488] width 171 height 38
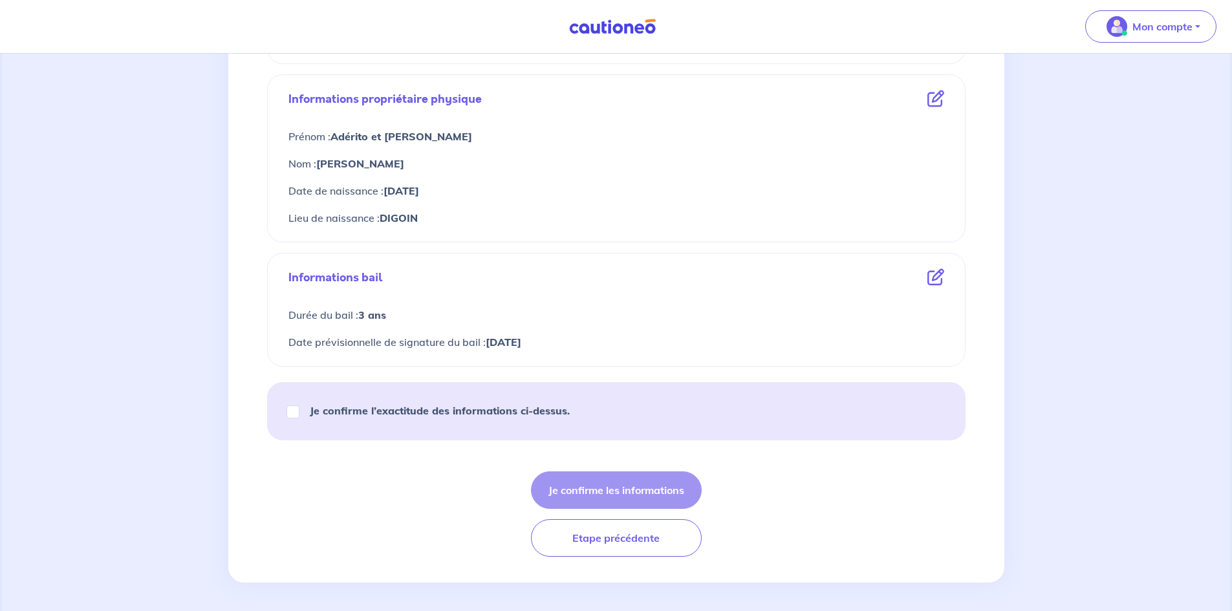
scroll to position [446, 0]
click at [375, 406] on strong "Je confirme l’exactitude des informations ci-dessus." at bounding box center [440, 408] width 260 height 13
click at [300, 406] on input "Je confirme l’exactitude des informations ci-dessus." at bounding box center [293, 409] width 13 height 13
checkbox input "true"
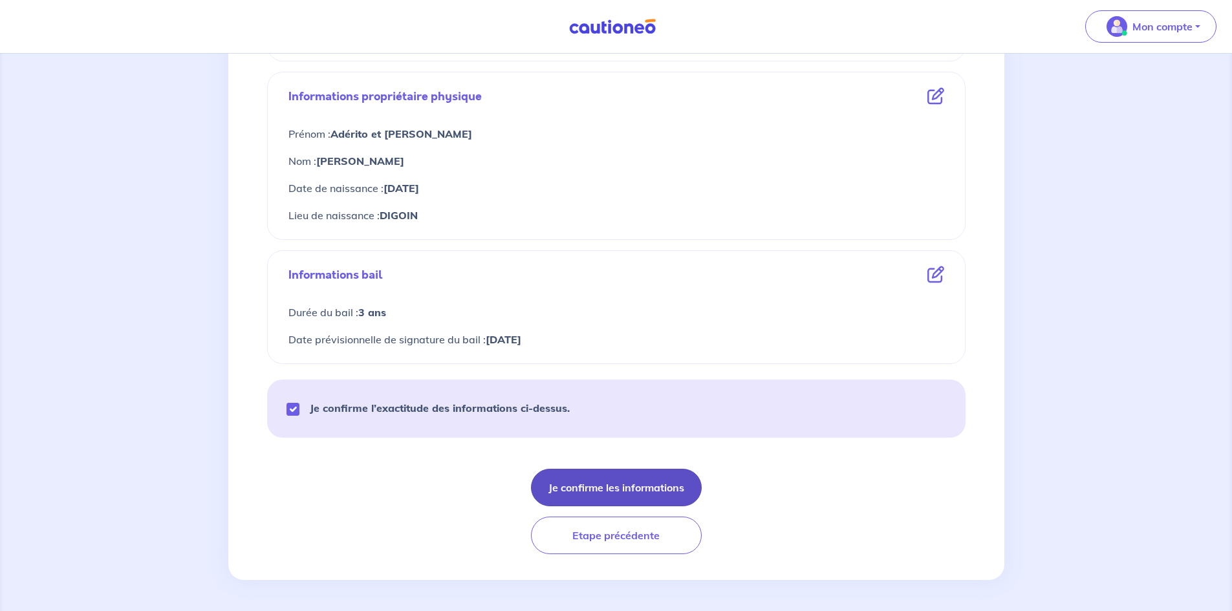
click at [617, 493] on button "Je confirme les informations" at bounding box center [616, 488] width 171 height 38
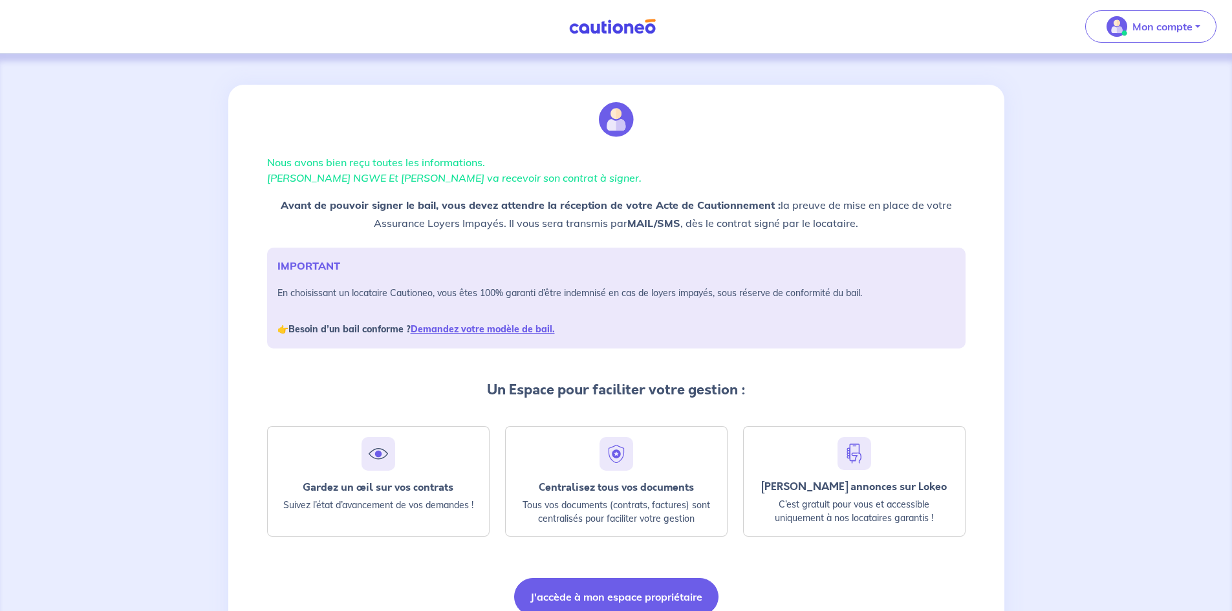
scroll to position [61, 0]
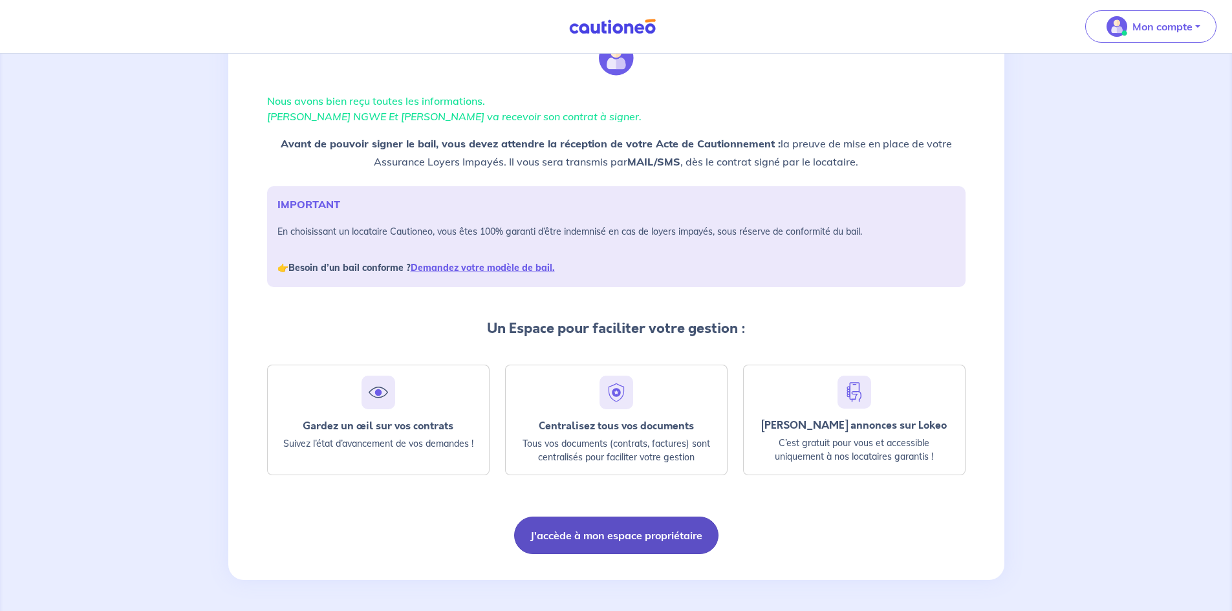
click at [592, 536] on button "J'accède à mon espace propriétaire" at bounding box center [616, 536] width 204 height 38
